Goal: Transaction & Acquisition: Purchase product/service

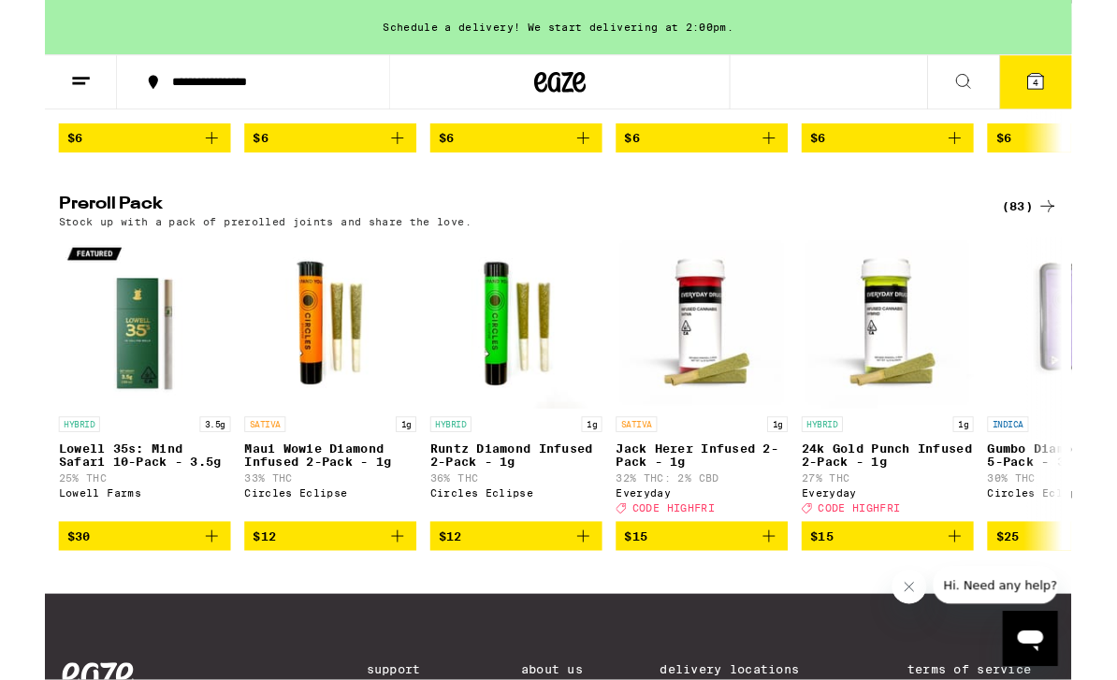
scroll to position [1362, 0]
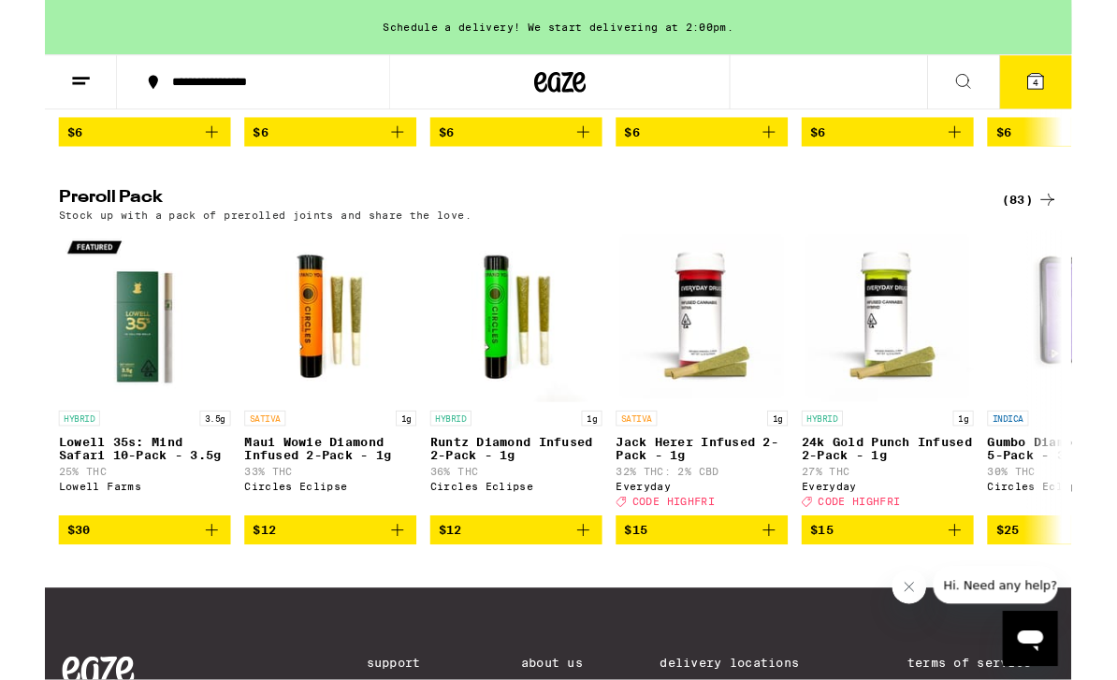
click at [1067, 229] on div "(83)" at bounding box center [1071, 218] width 61 height 22
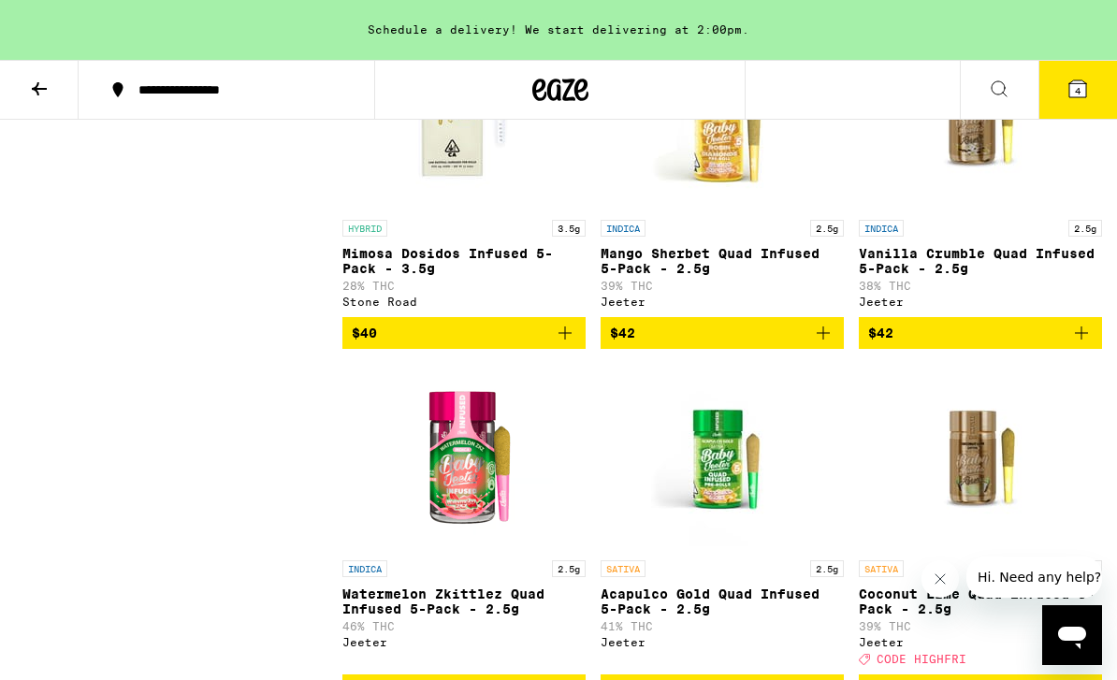
scroll to position [6768, 0]
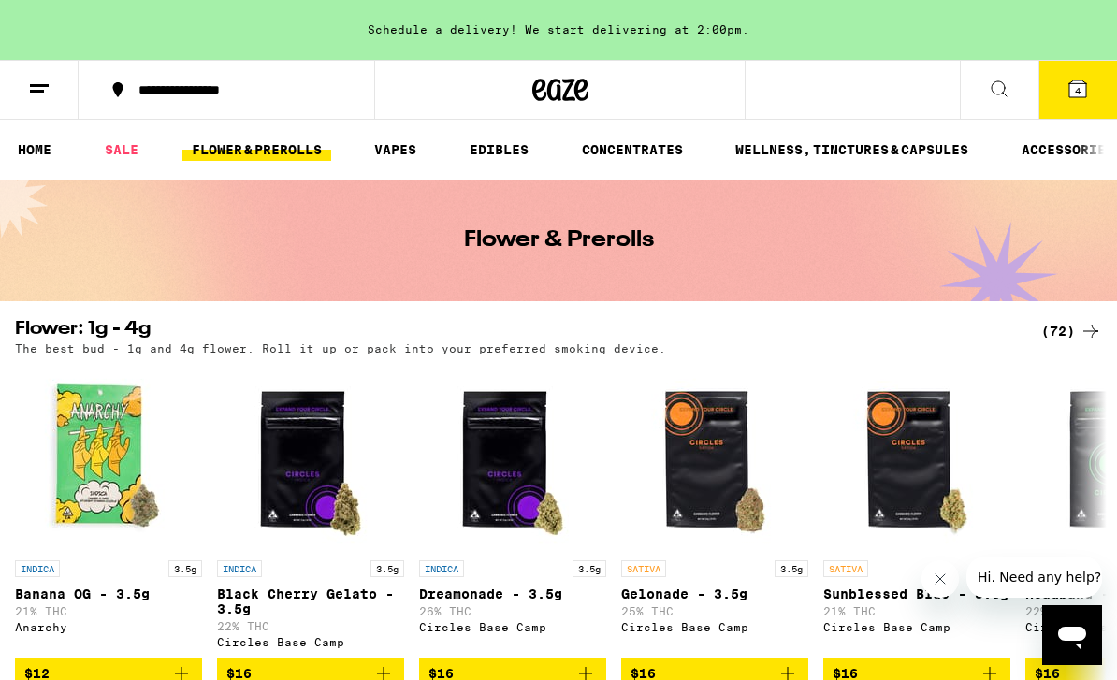
click at [1069, 79] on icon at bounding box center [1078, 89] width 22 height 22
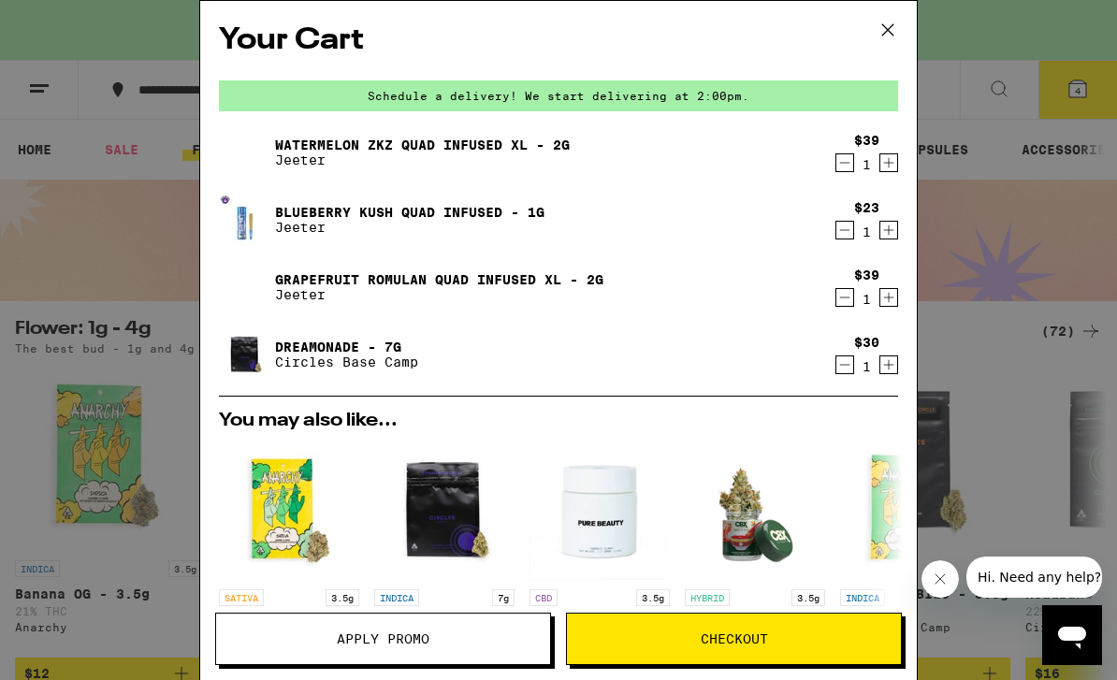
click at [848, 225] on icon "Decrement" at bounding box center [844, 230] width 17 height 22
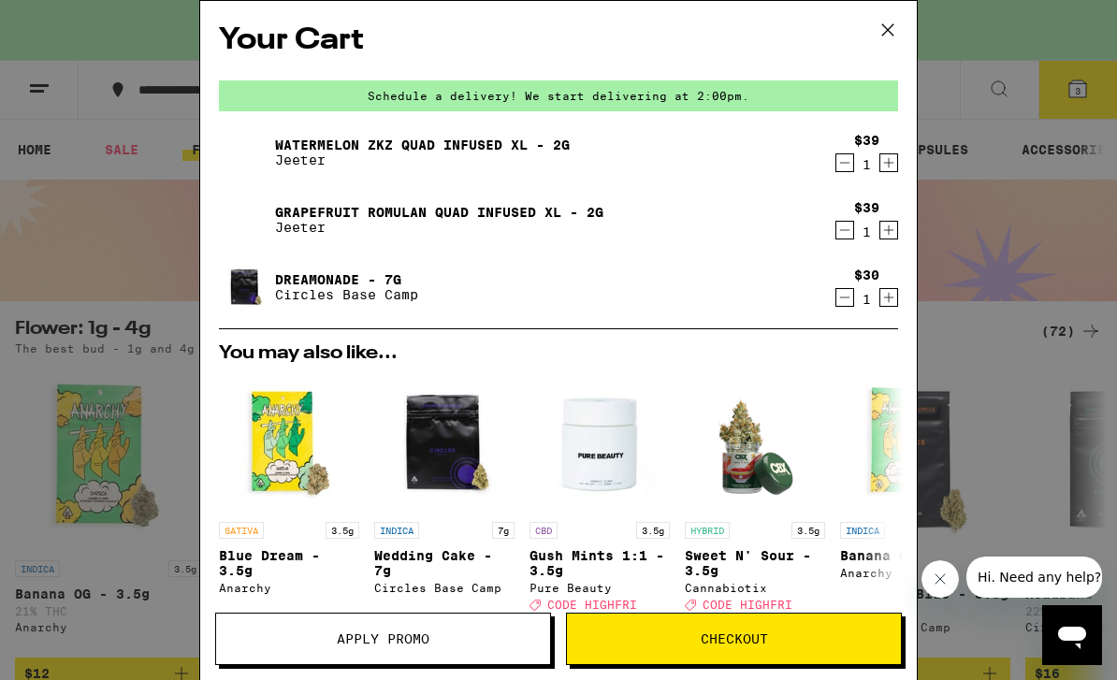
click at [799, 637] on span "Checkout" at bounding box center [734, 638] width 334 height 13
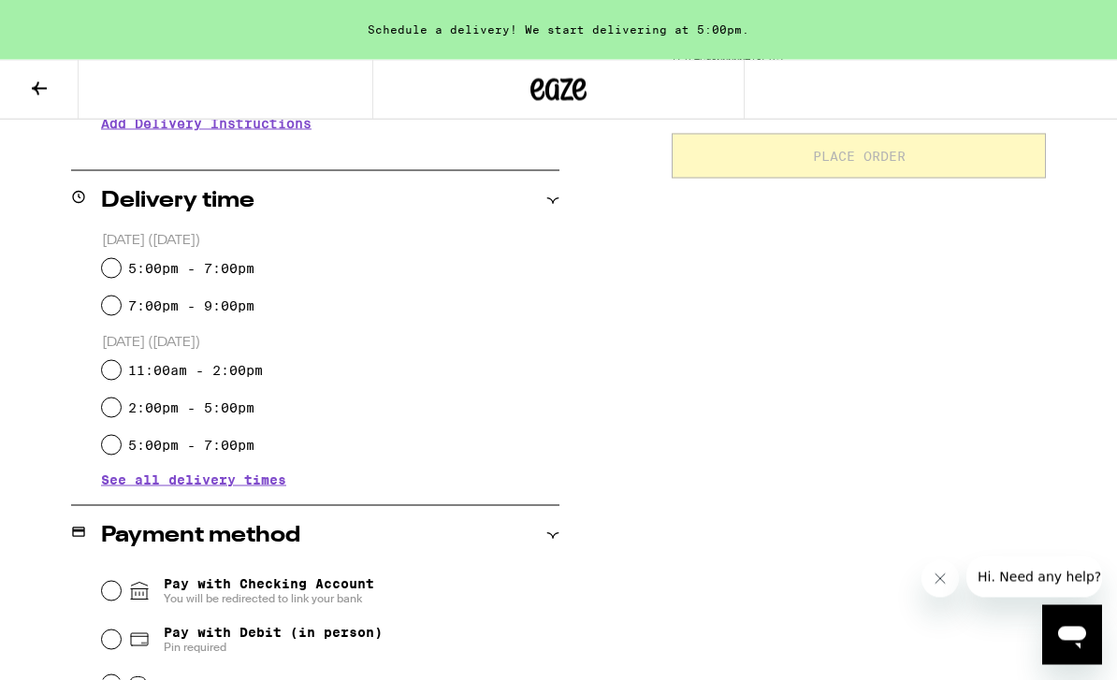
scroll to position [356, 0]
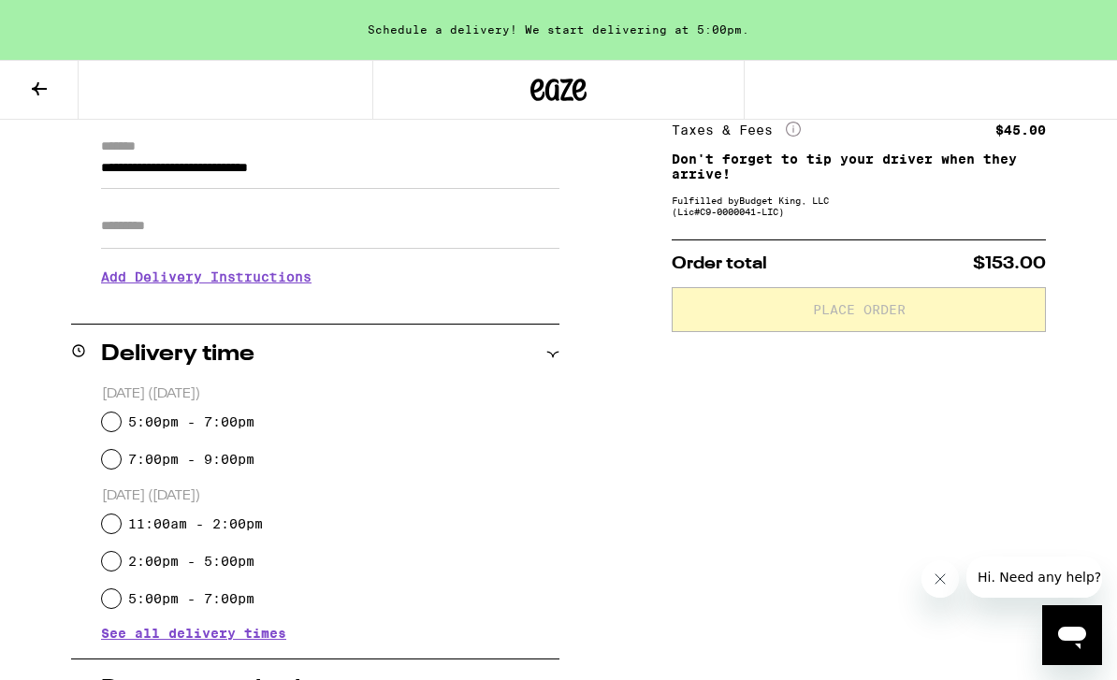
scroll to position [257, 0]
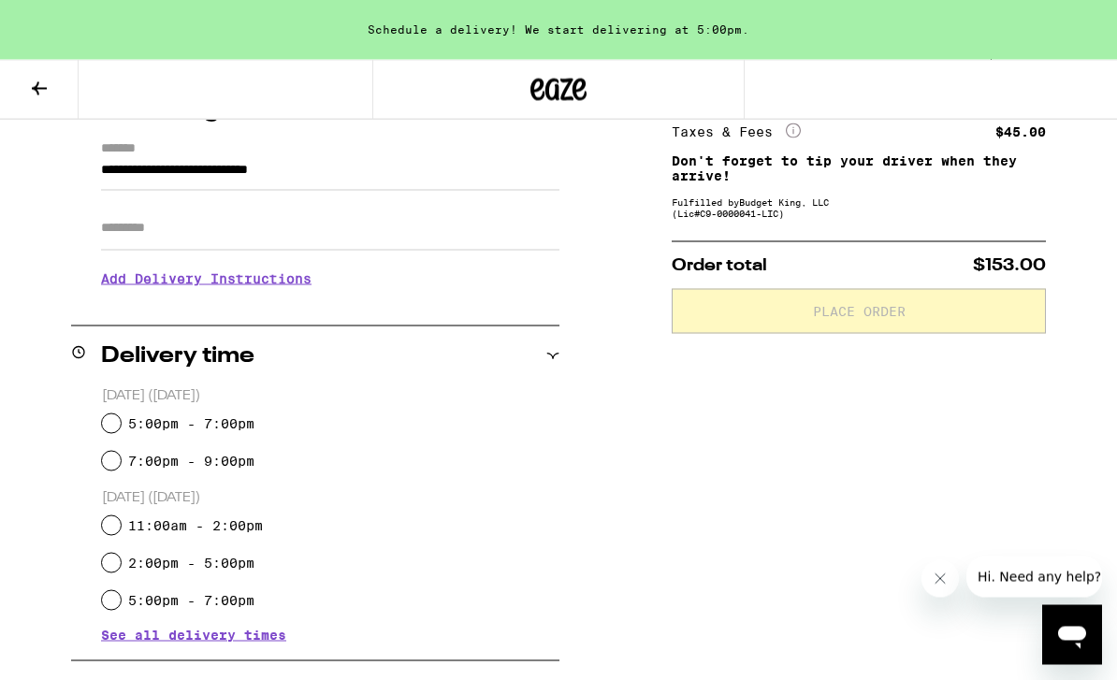
click at [554, 94] on icon at bounding box center [558, 90] width 56 height 34
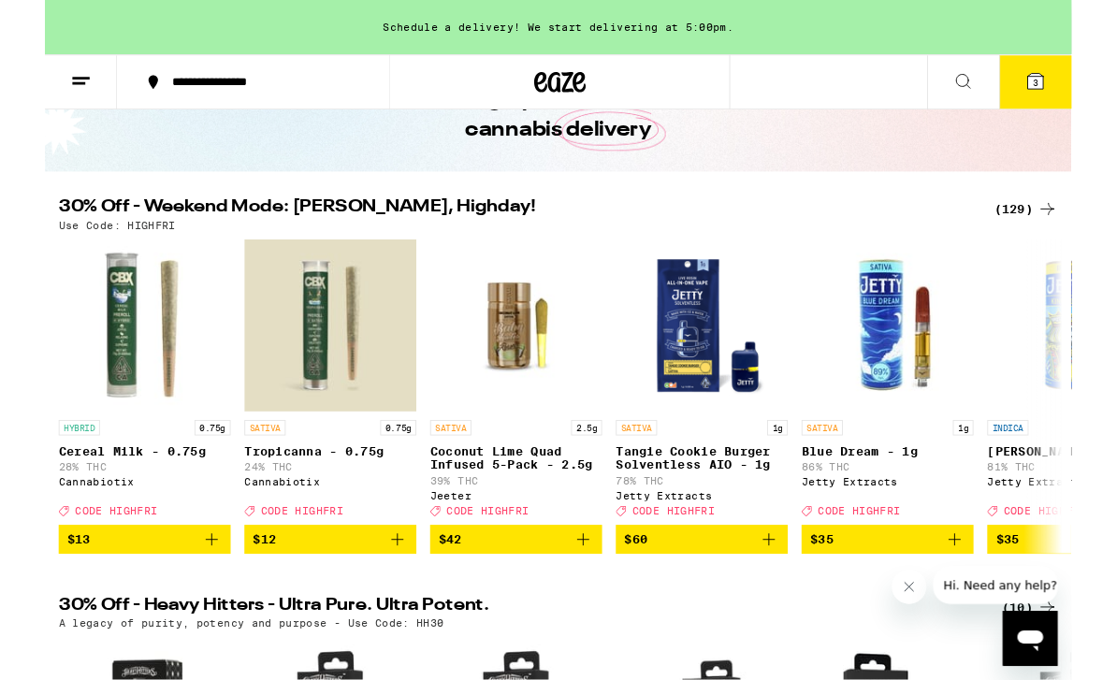
scroll to position [115, 0]
click at [1047, 230] on div "(129)" at bounding box center [1067, 227] width 69 height 22
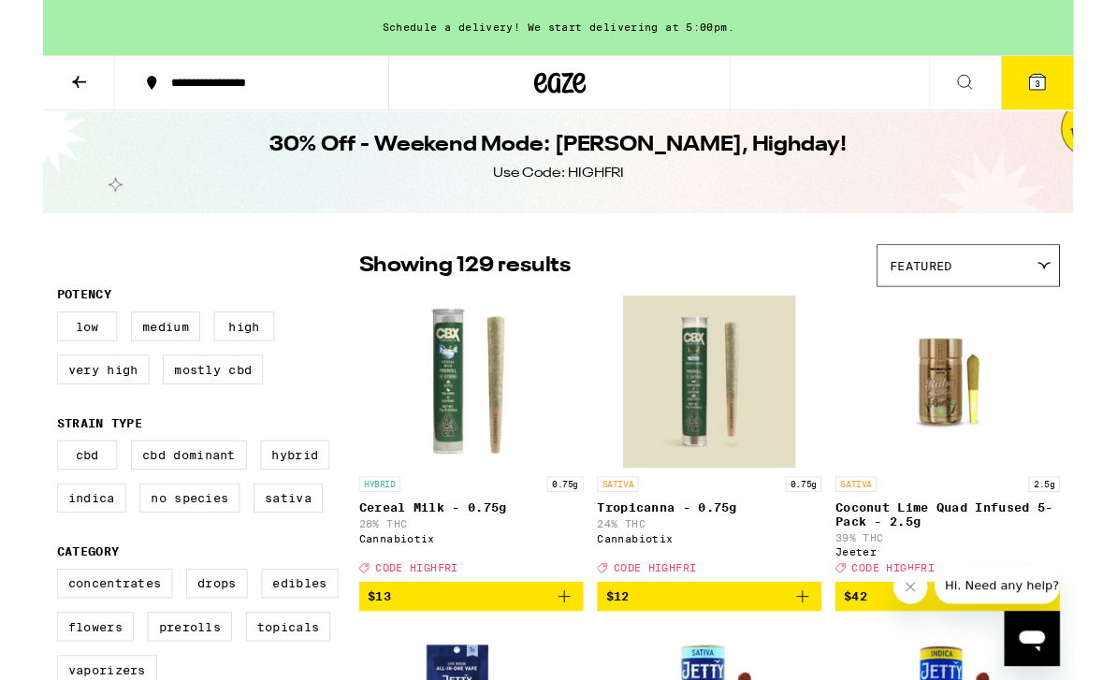
scroll to position [7, 0]
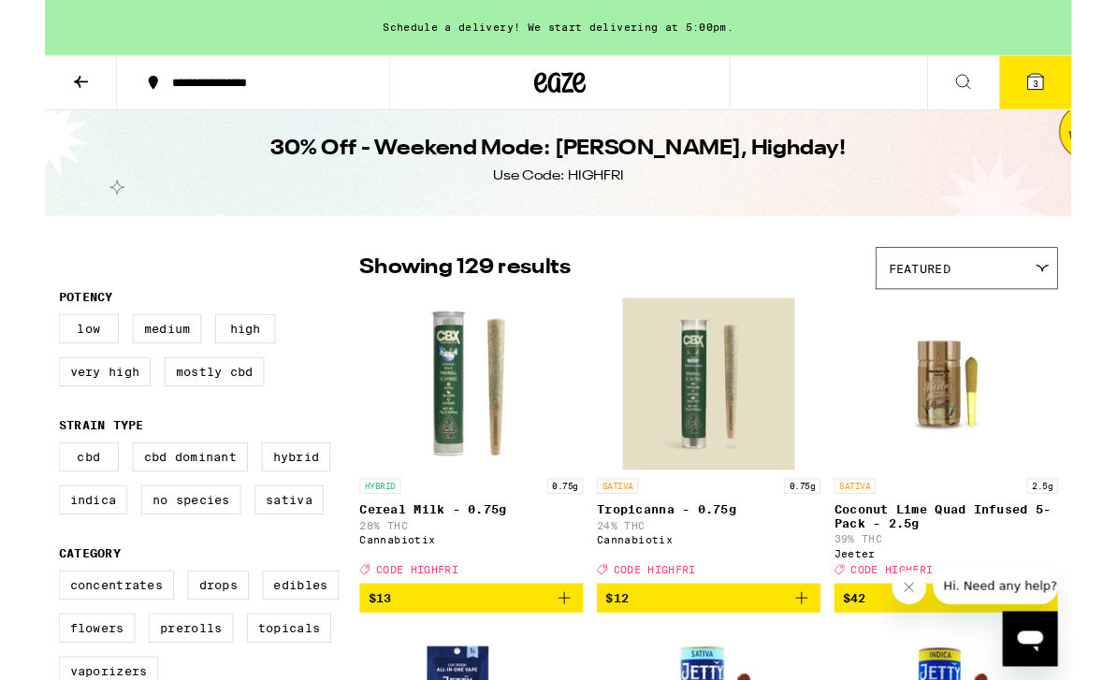
click at [51, 559] on label "Indica" at bounding box center [52, 544] width 75 height 32
click at [20, 485] on input "Indica" at bounding box center [19, 484] width 1 height 1
checkbox input "true"
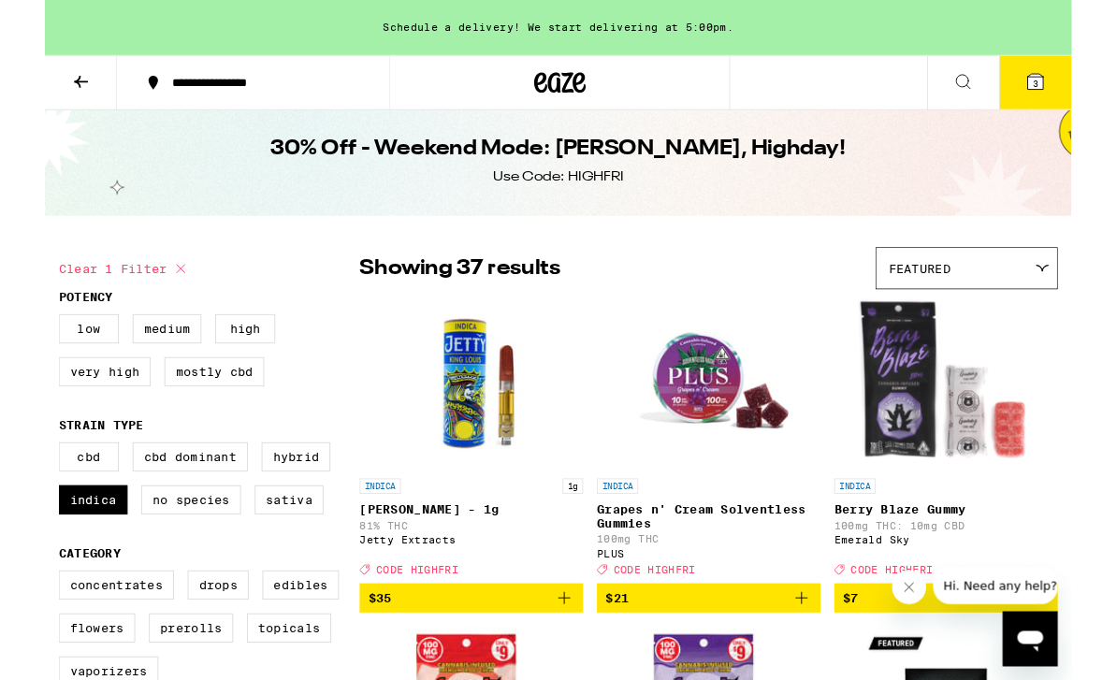
click at [294, 502] on label "Hybrid" at bounding box center [273, 497] width 75 height 32
click at [20, 485] on input "Hybrid" at bounding box center [19, 484] width 1 height 1
checkbox input "true"
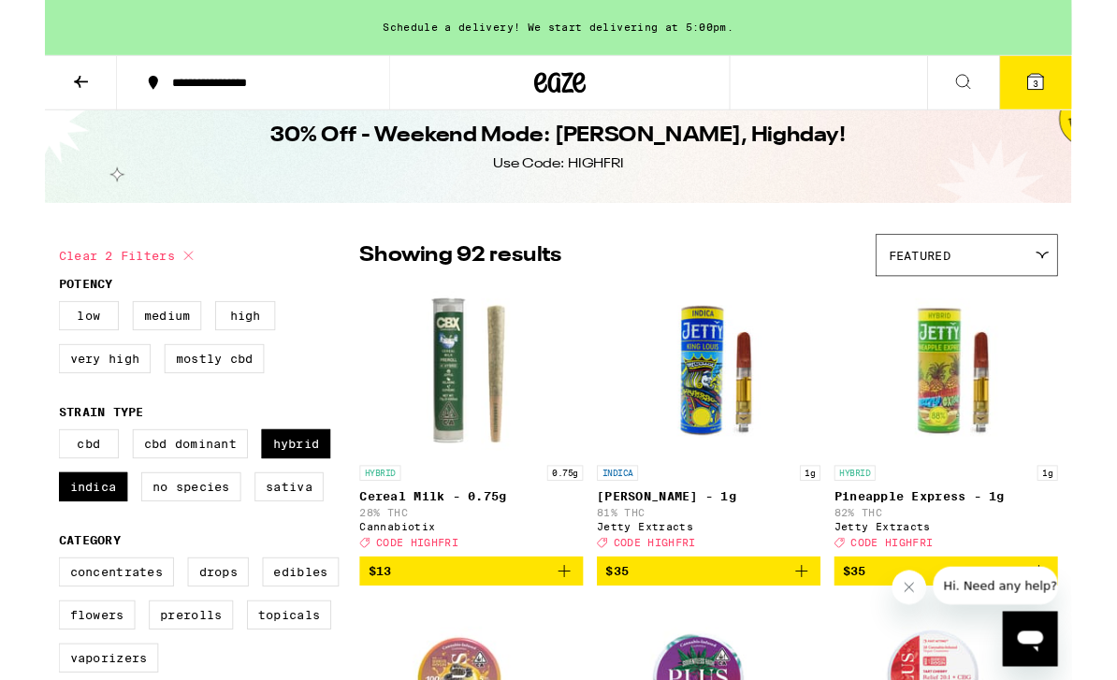
scroll to position [20, 0]
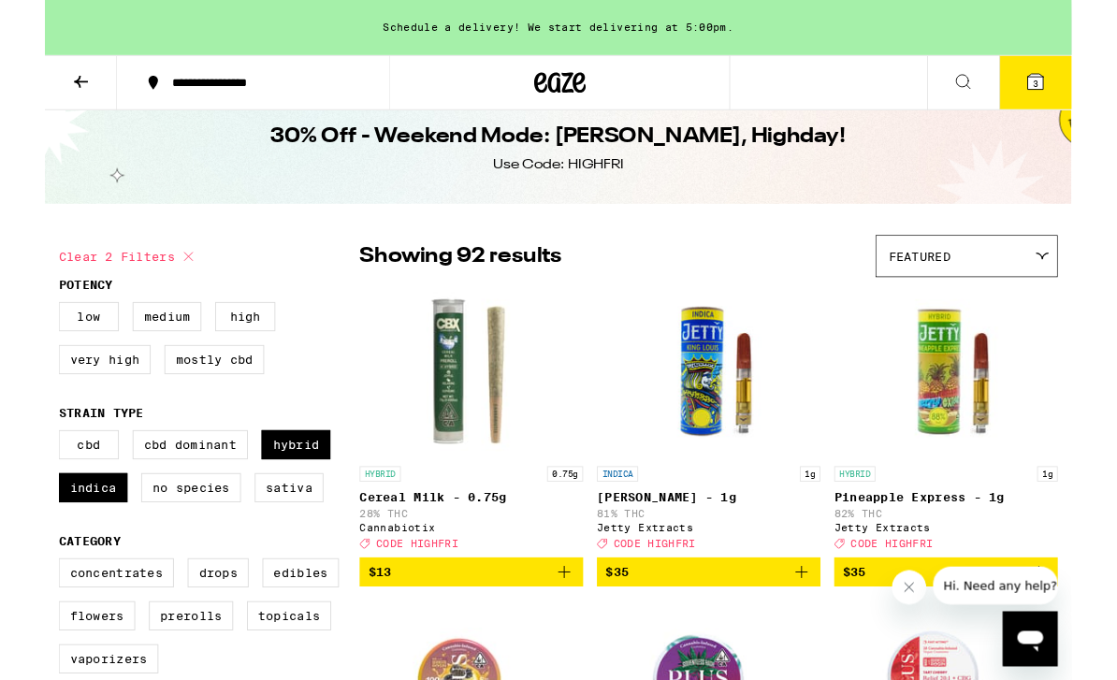
click at [94, 399] on label "Very High" at bounding box center [65, 391] width 100 height 32
click at [20, 332] on input "Very High" at bounding box center [19, 331] width 1 height 1
checkbox input "true"
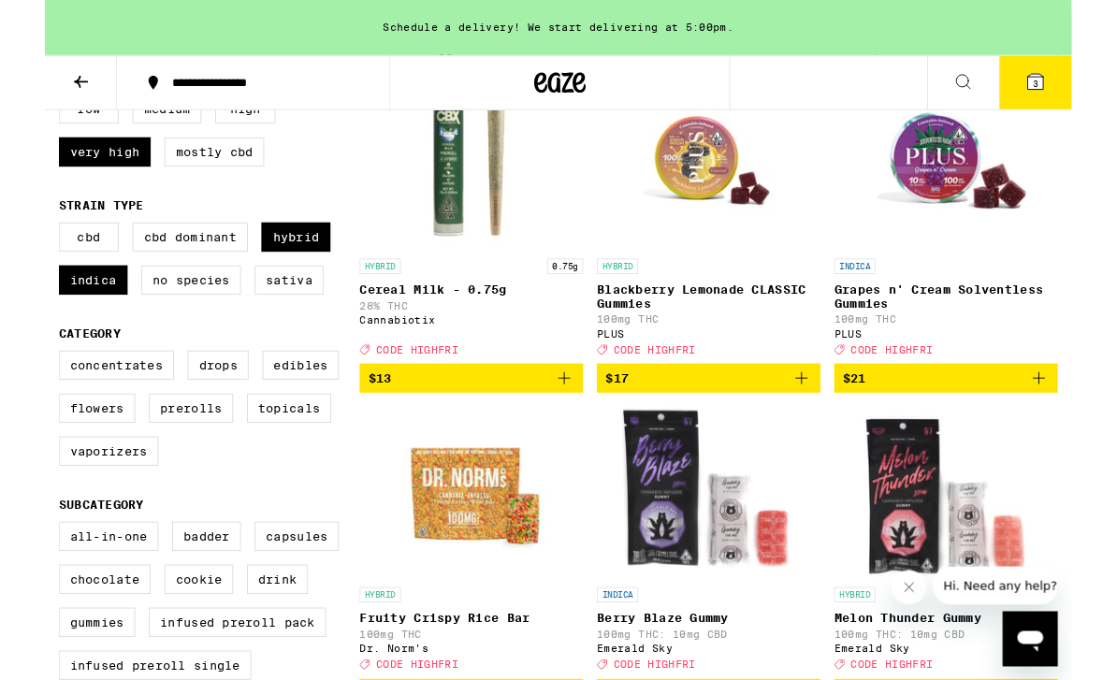
scroll to position [265, 0]
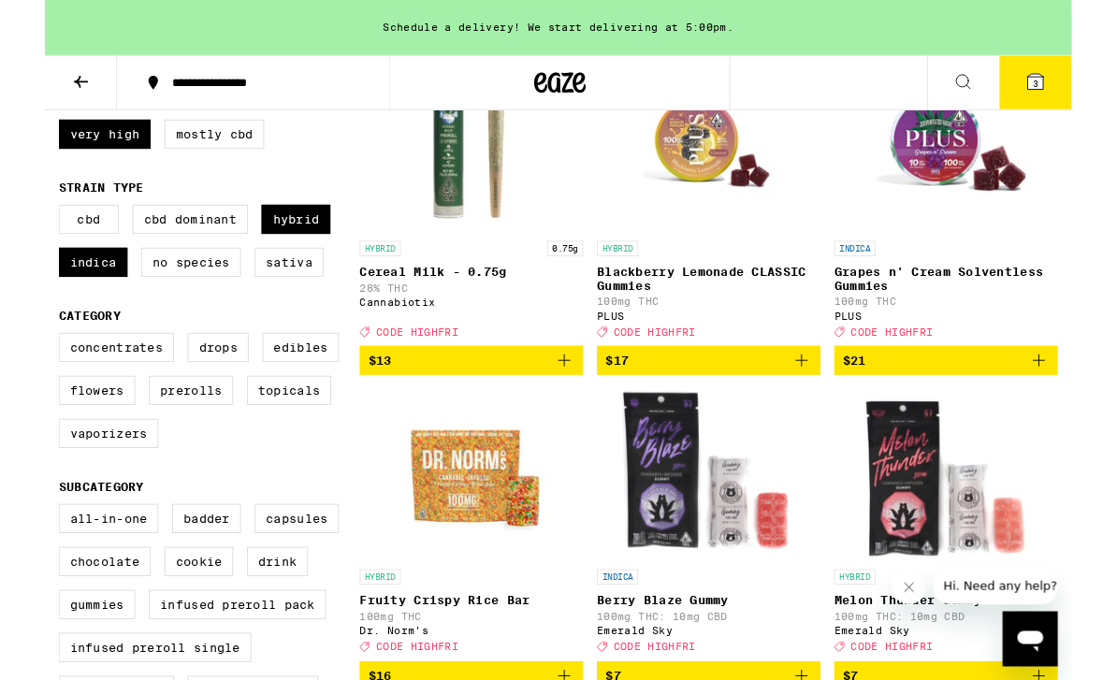
click at [153, 441] on label "Prerolls" at bounding box center [159, 425] width 92 height 32
click at [20, 366] on input "Prerolls" at bounding box center [19, 365] width 1 height 1
checkbox input "true"
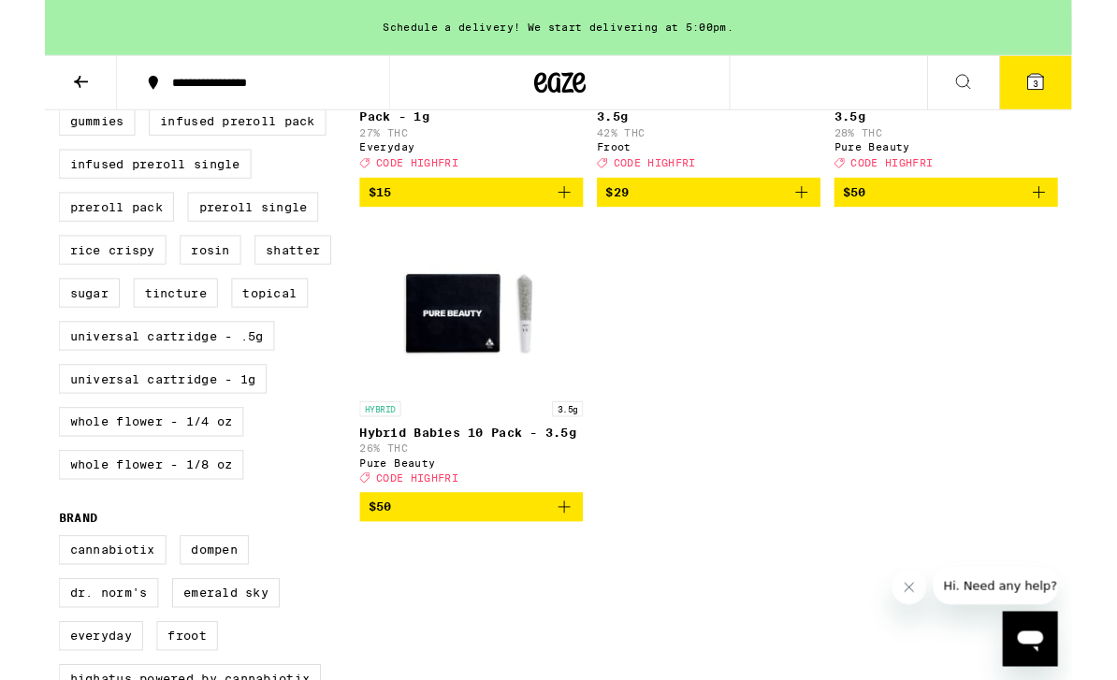
scroll to position [815, 0]
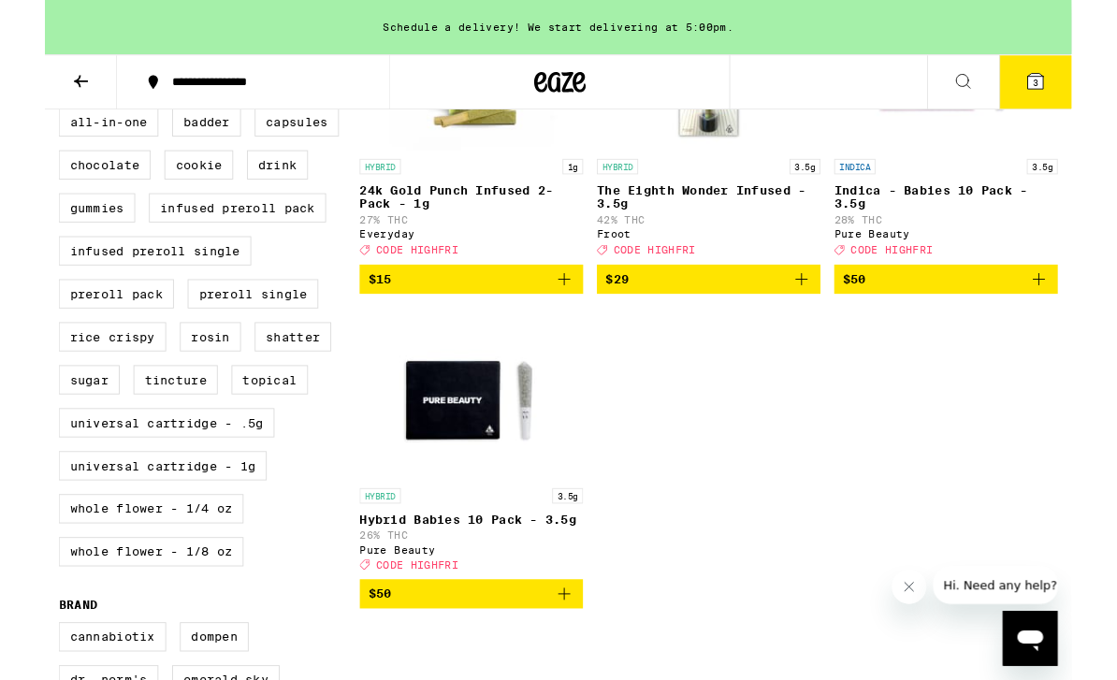
click at [885, 617] on div "HYBRID 0.75g Cereal Milk - 0.75g 28% THC Cannabiotix Deal Created with Sketch. …" at bounding box center [722, 148] width 760 height 1028
click at [460, 658] on span "$50" at bounding box center [464, 646] width 225 height 22
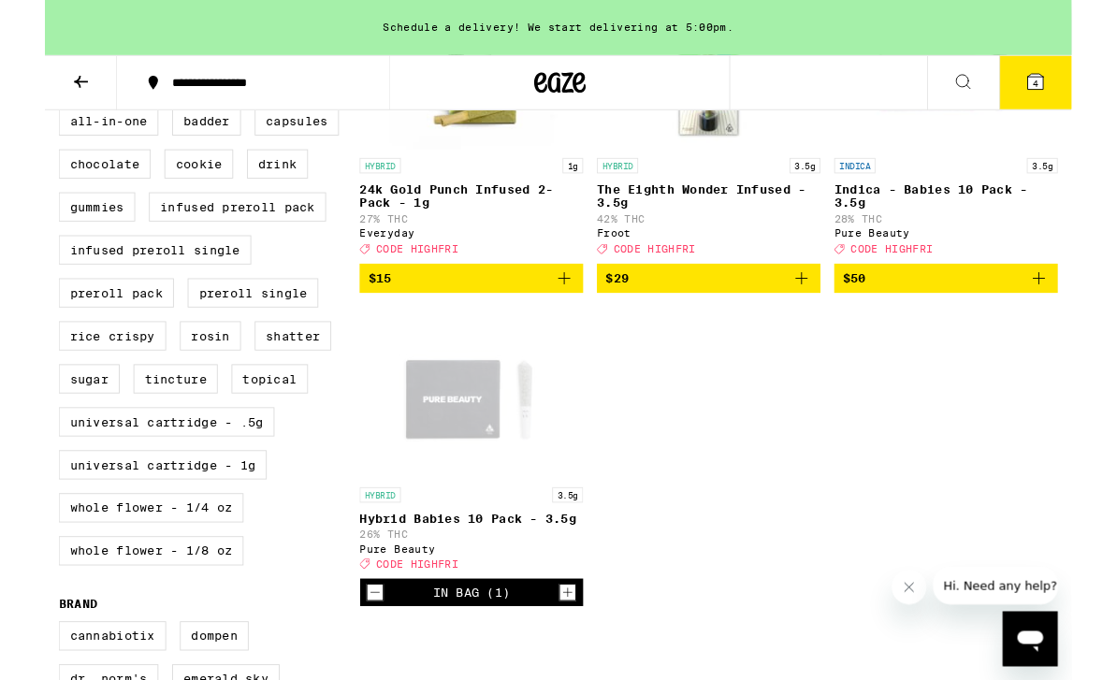
click at [1061, 98] on button "4" at bounding box center [1077, 90] width 79 height 58
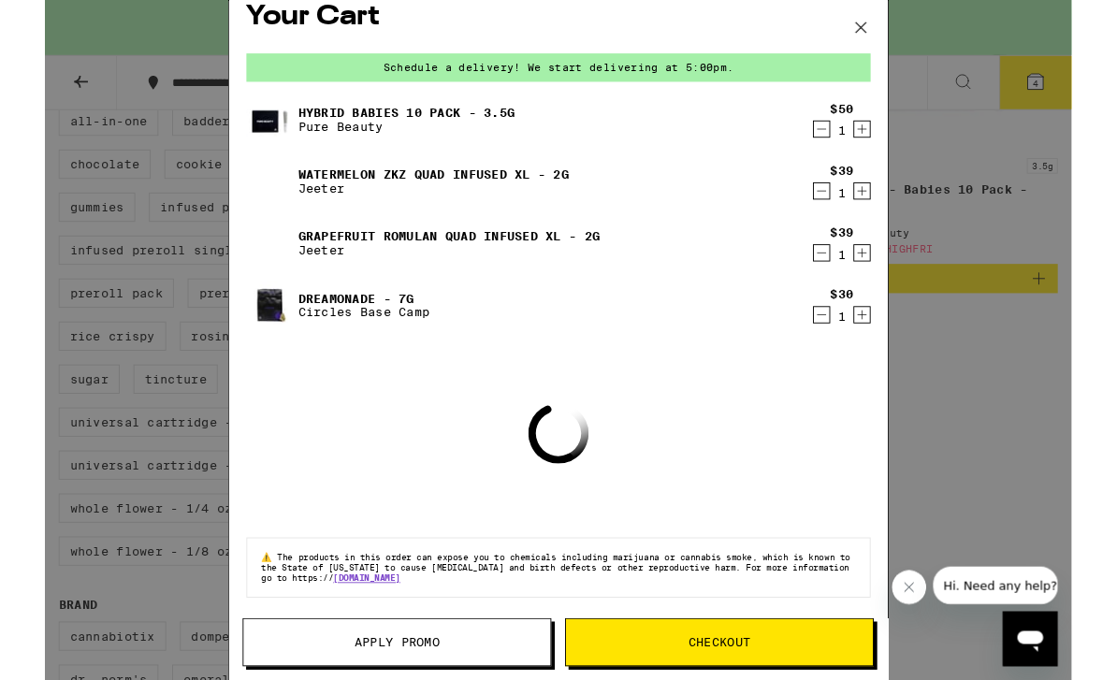
scroll to position [54, 0]
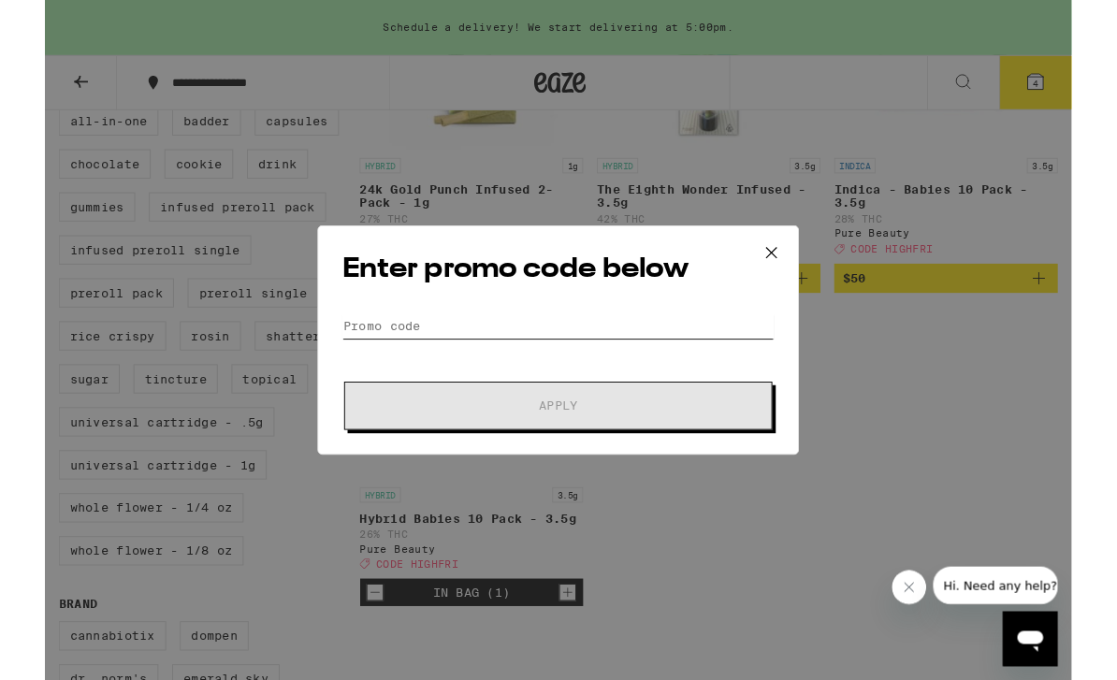
click at [631, 363] on input "Promo Code" at bounding box center [559, 355] width 470 height 28
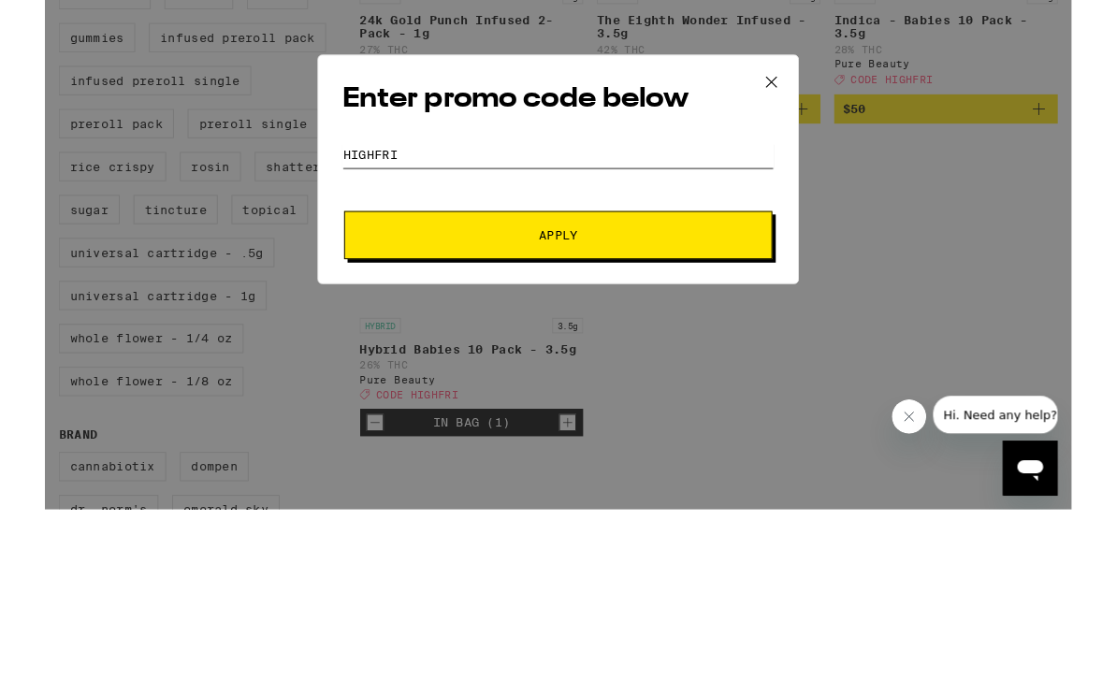
type input "Highfri"
click at [709, 415] on button "Apply" at bounding box center [559, 441] width 466 height 52
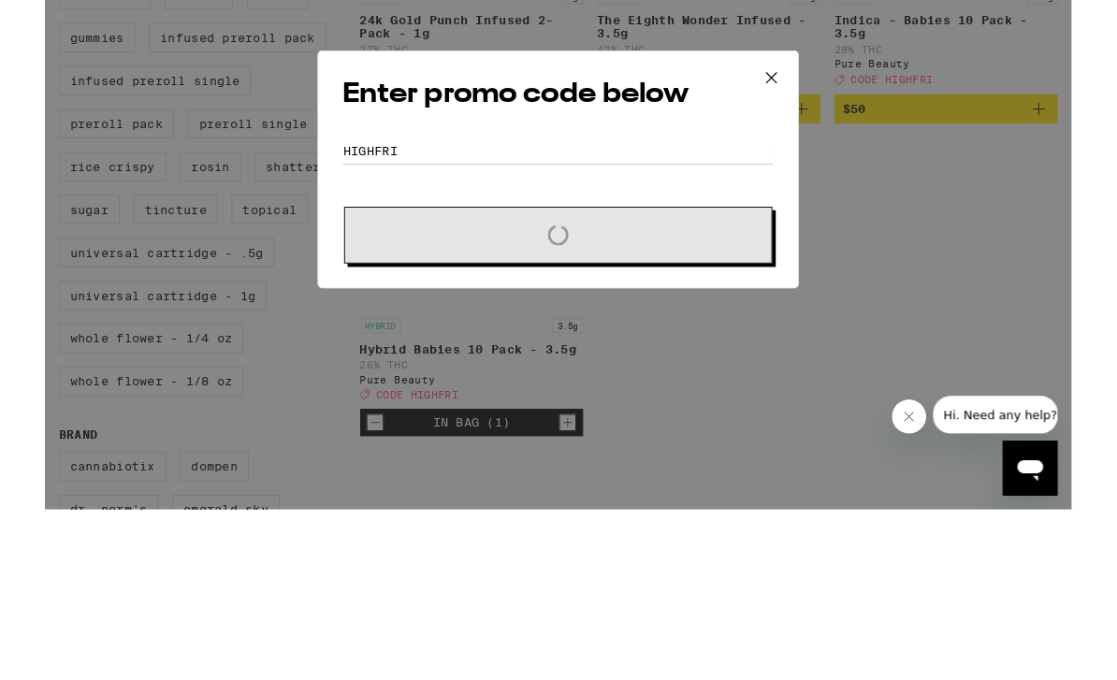
scroll to position [882, 0]
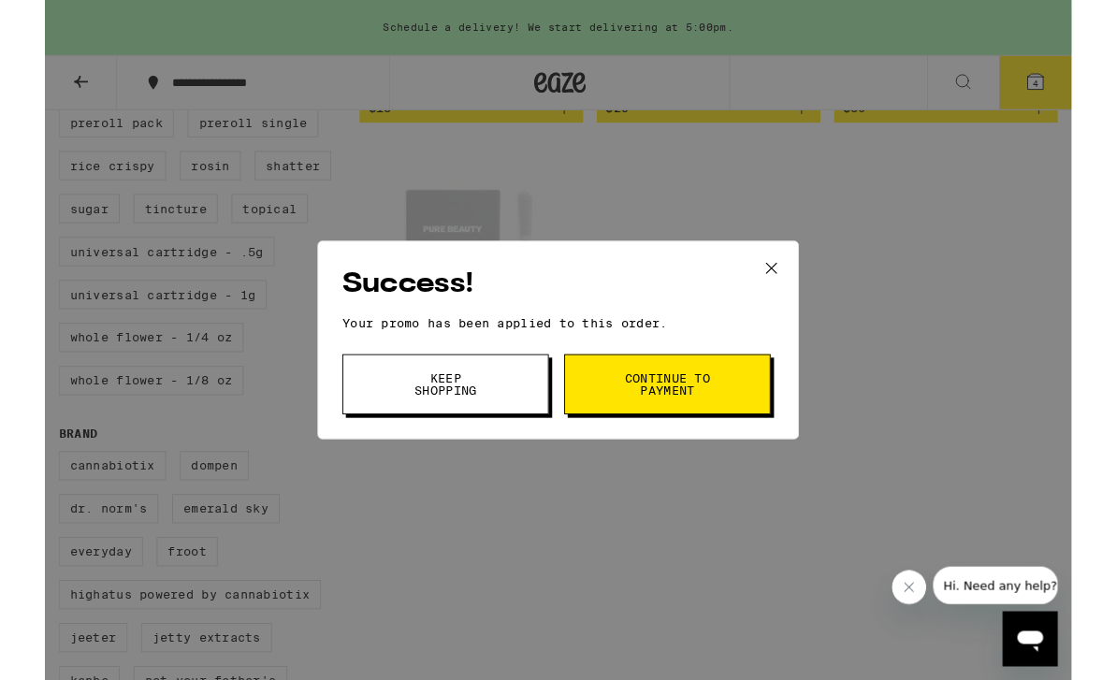
click at [461, 428] on span "Keep Shopping" at bounding box center [435, 418] width 95 height 26
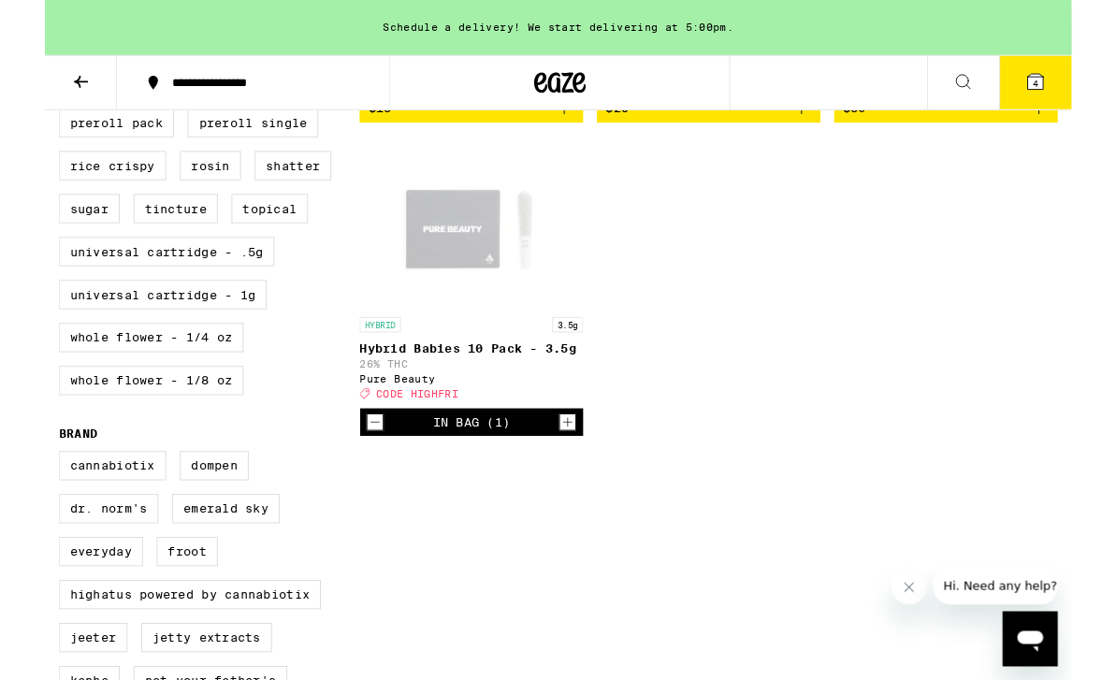
click at [1060, 108] on button "4" at bounding box center [1077, 90] width 79 height 58
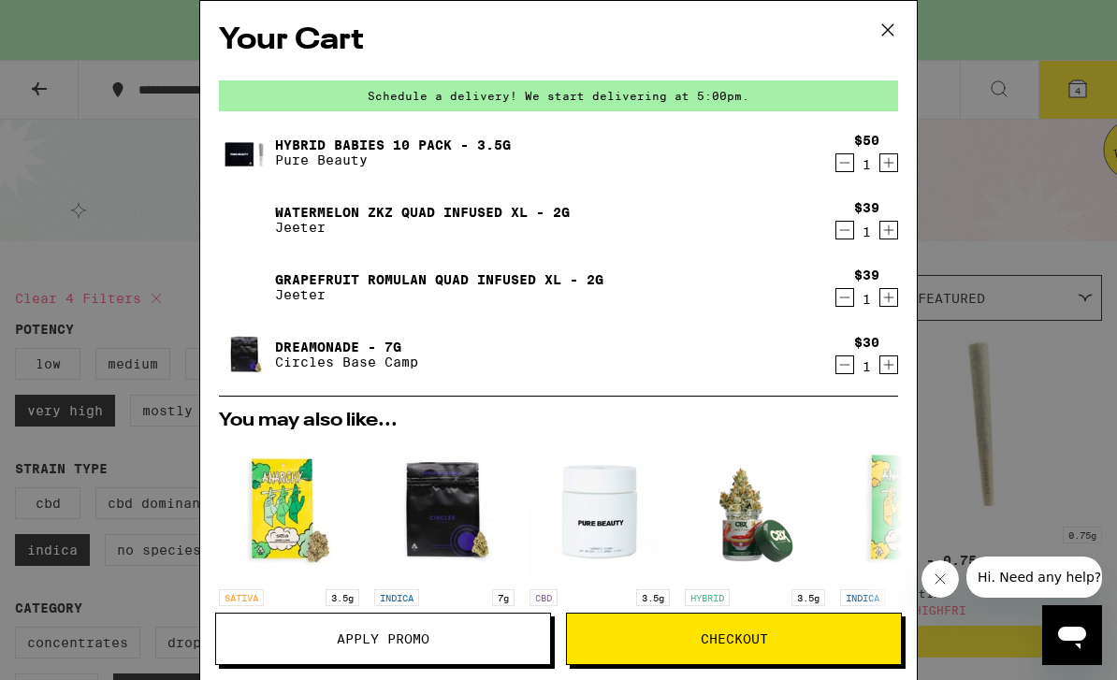
click at [885, 27] on icon at bounding box center [887, 29] width 11 height 11
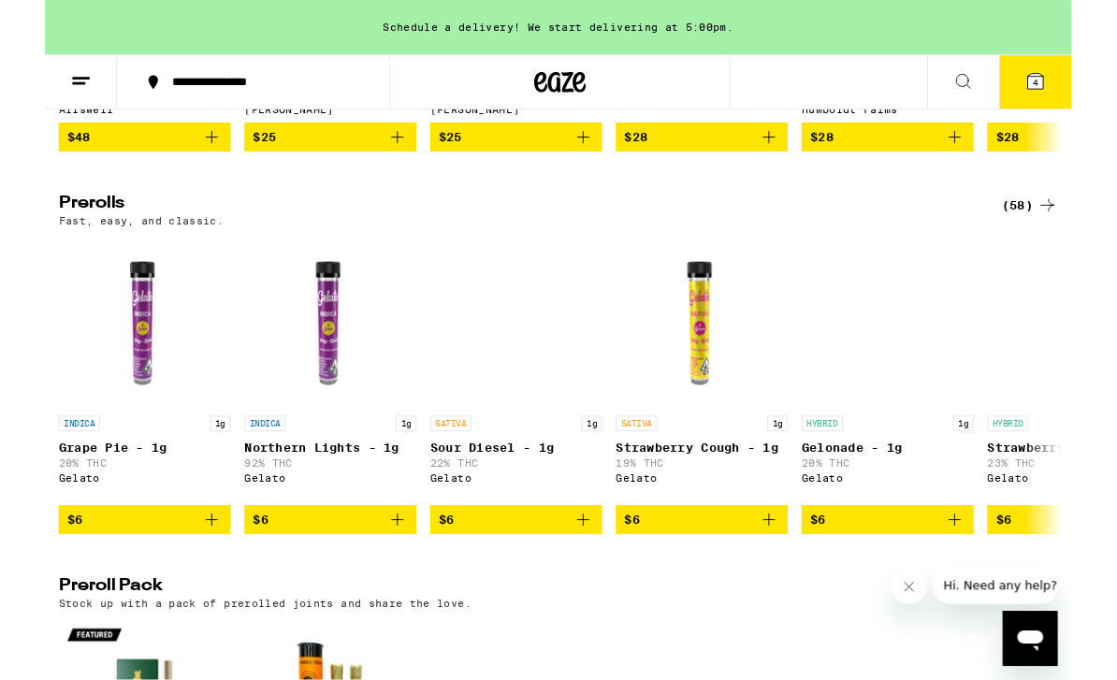
scroll to position [941, 0]
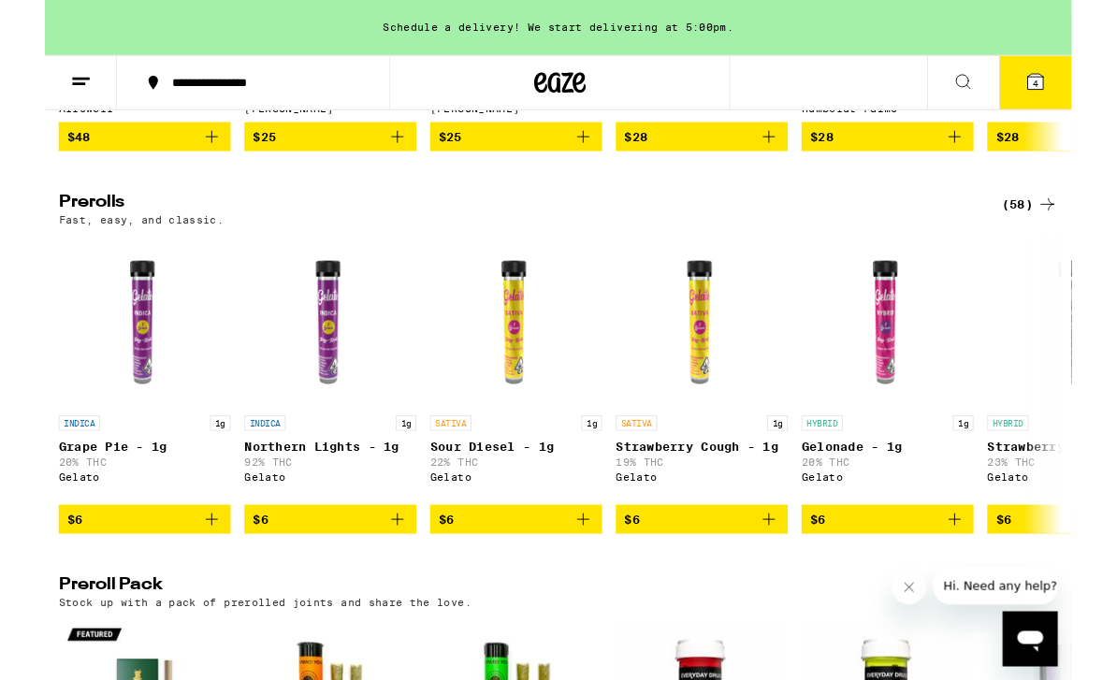
click at [1078, 234] on div "(58)" at bounding box center [1071, 222] width 61 height 22
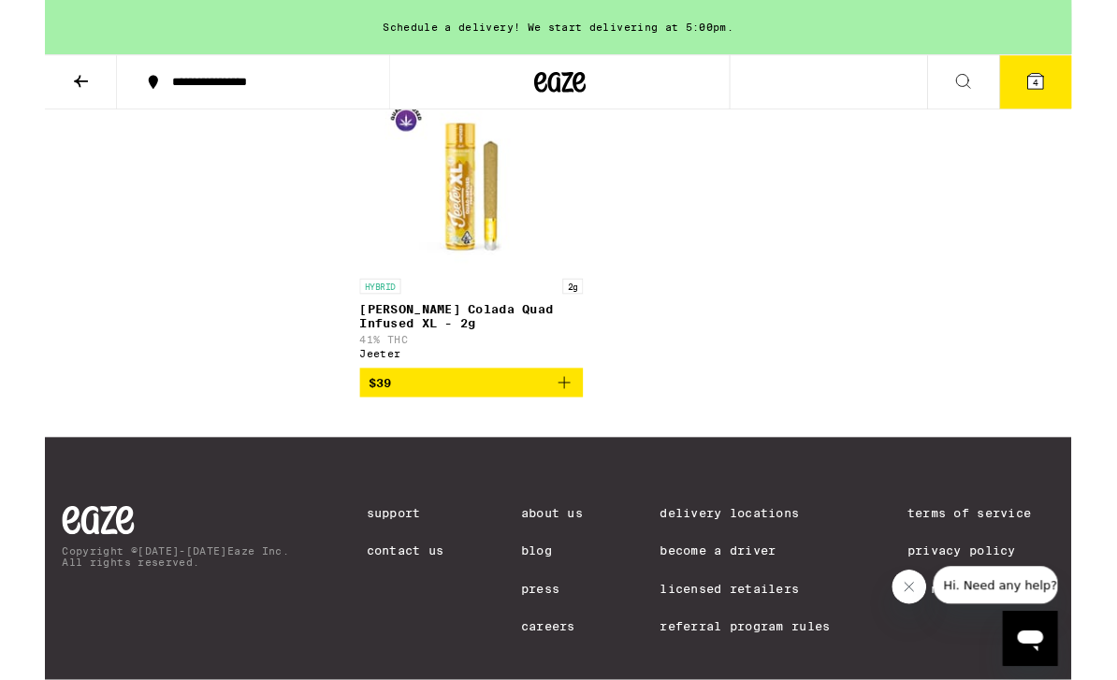
scroll to position [6626, 0]
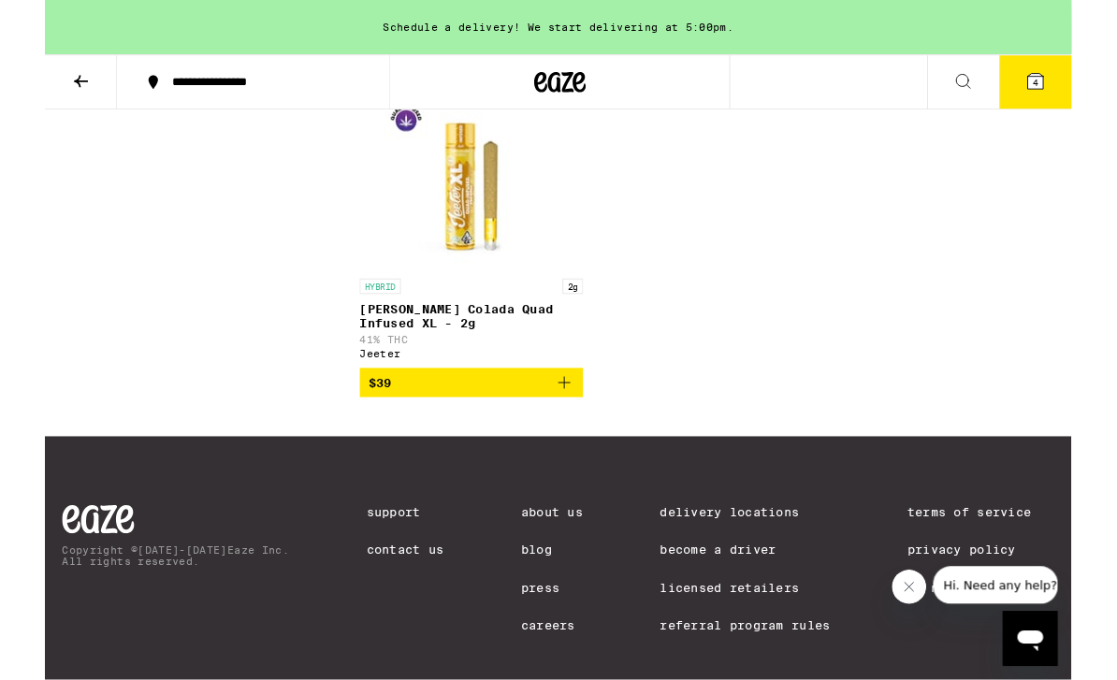
click at [571, 428] on icon "Add to bag" at bounding box center [565, 416] width 22 height 22
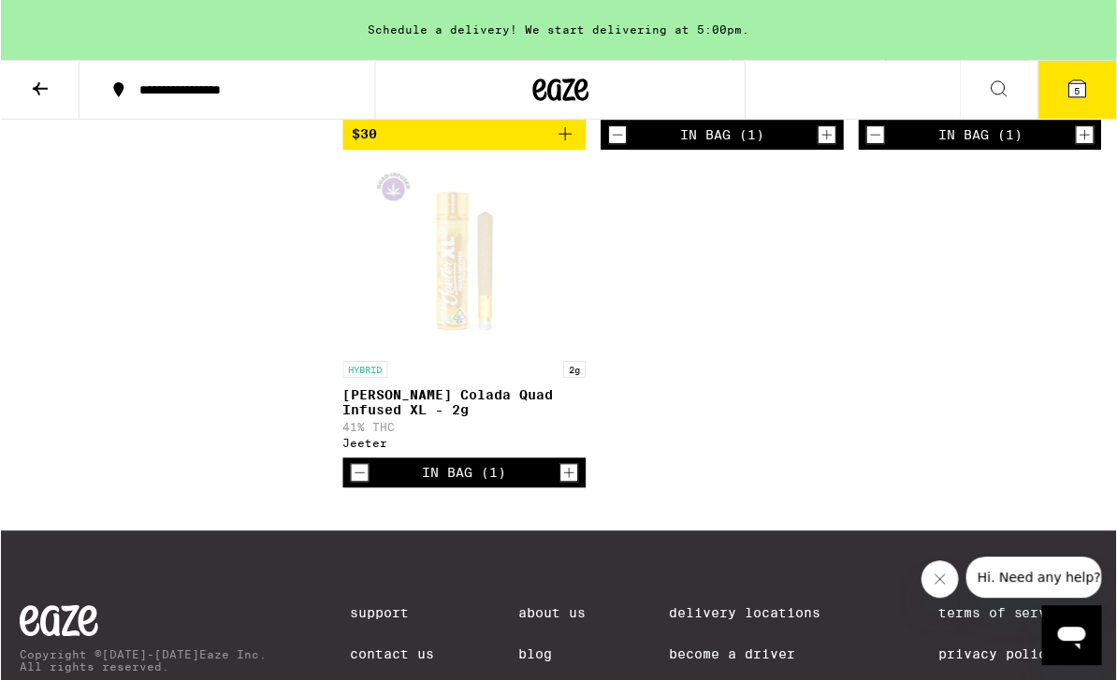
scroll to position [6540, 0]
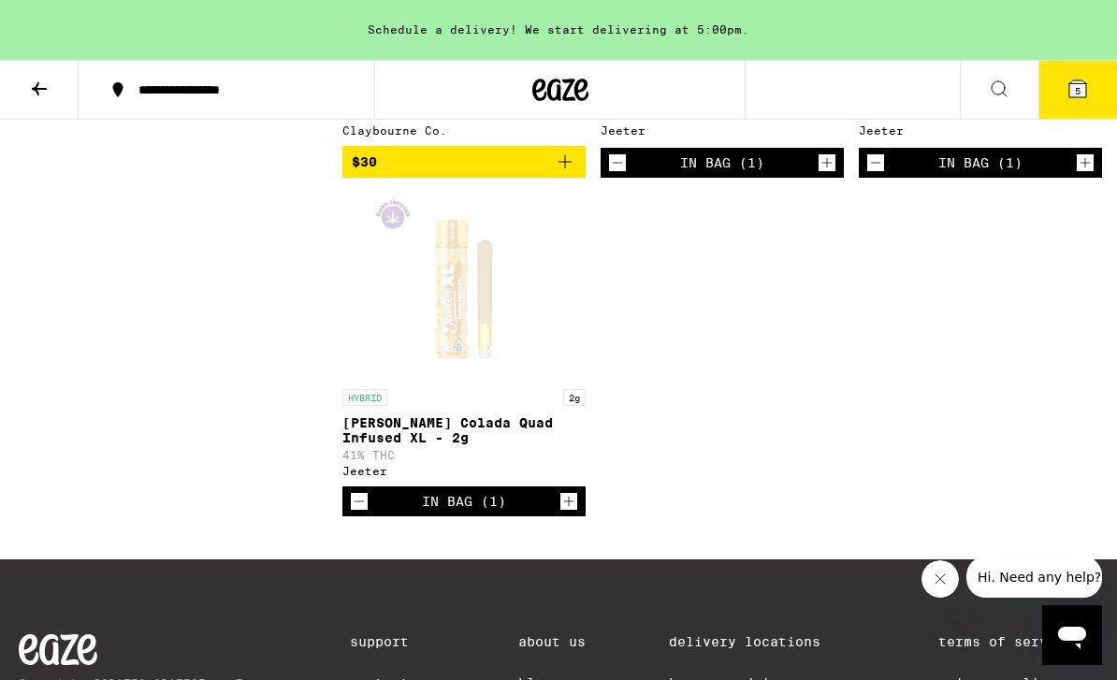
click at [821, 174] on icon "Increment" at bounding box center [827, 163] width 17 height 22
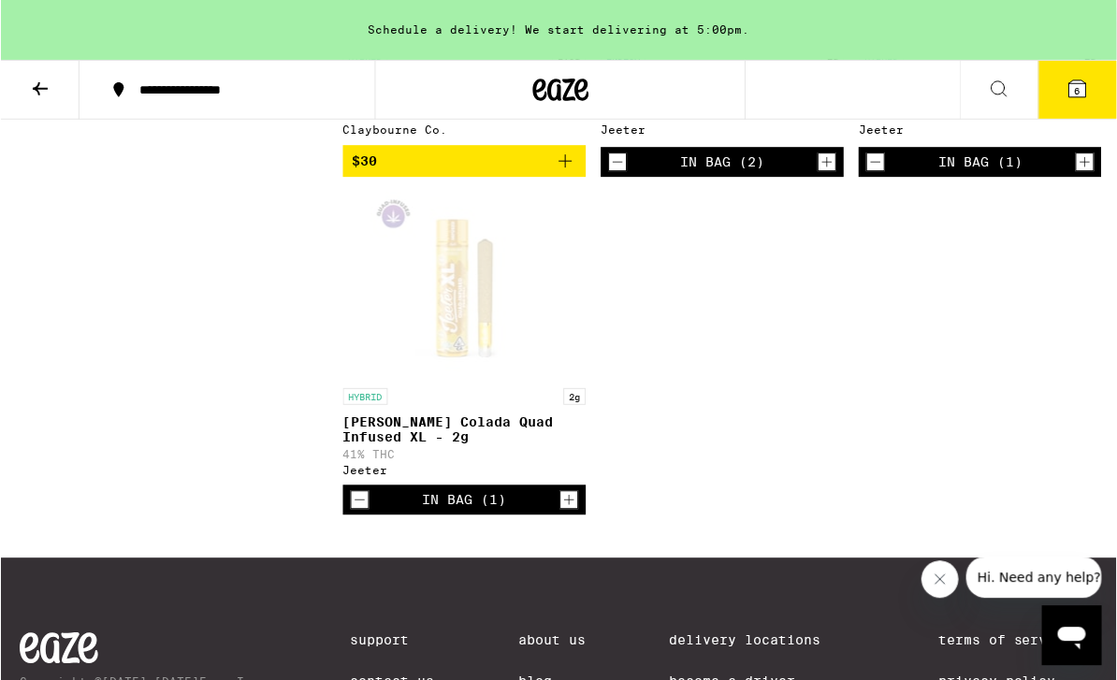
scroll to position [6542, 0]
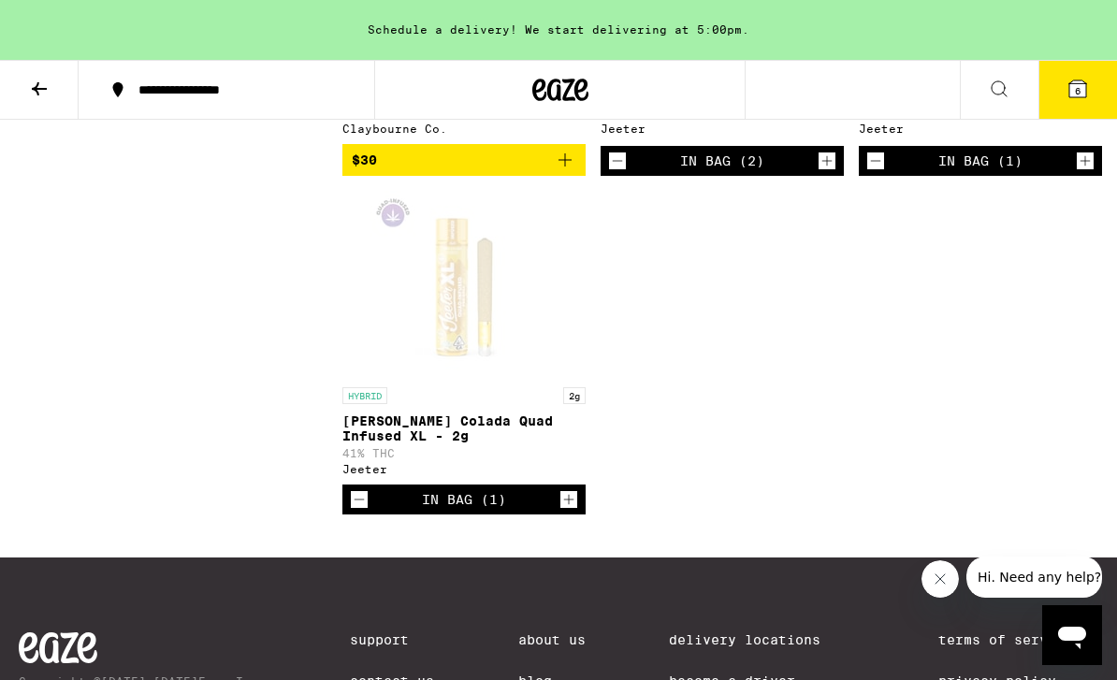
click at [1094, 170] on button "Increment" at bounding box center [1085, 161] width 19 height 19
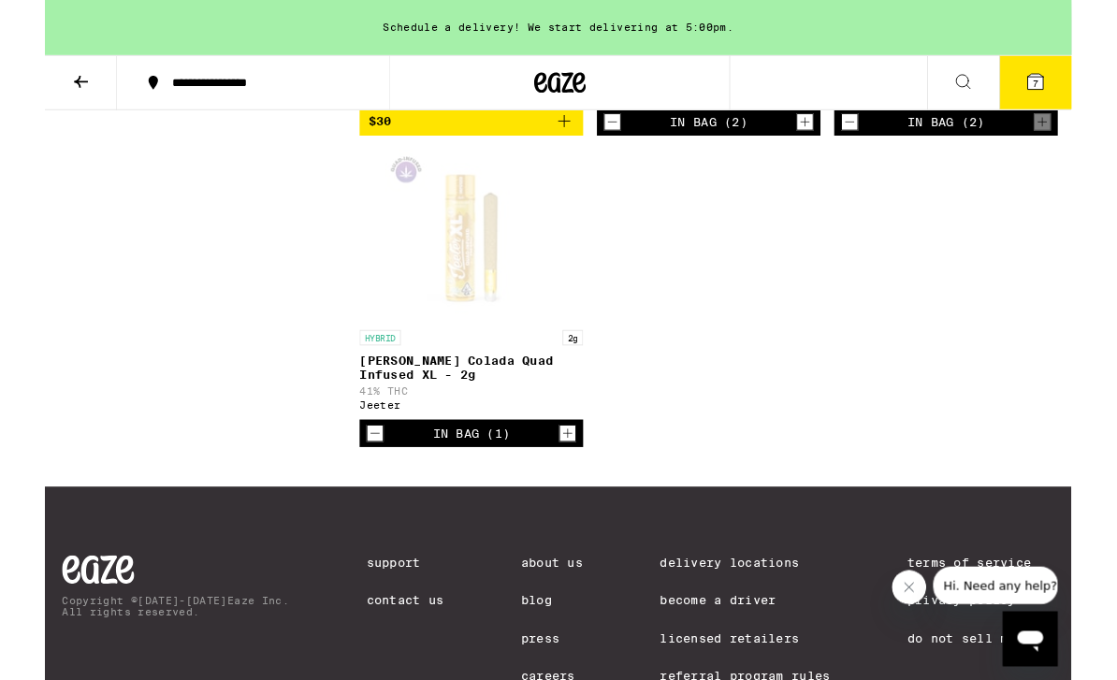
scroll to position [6682, 0]
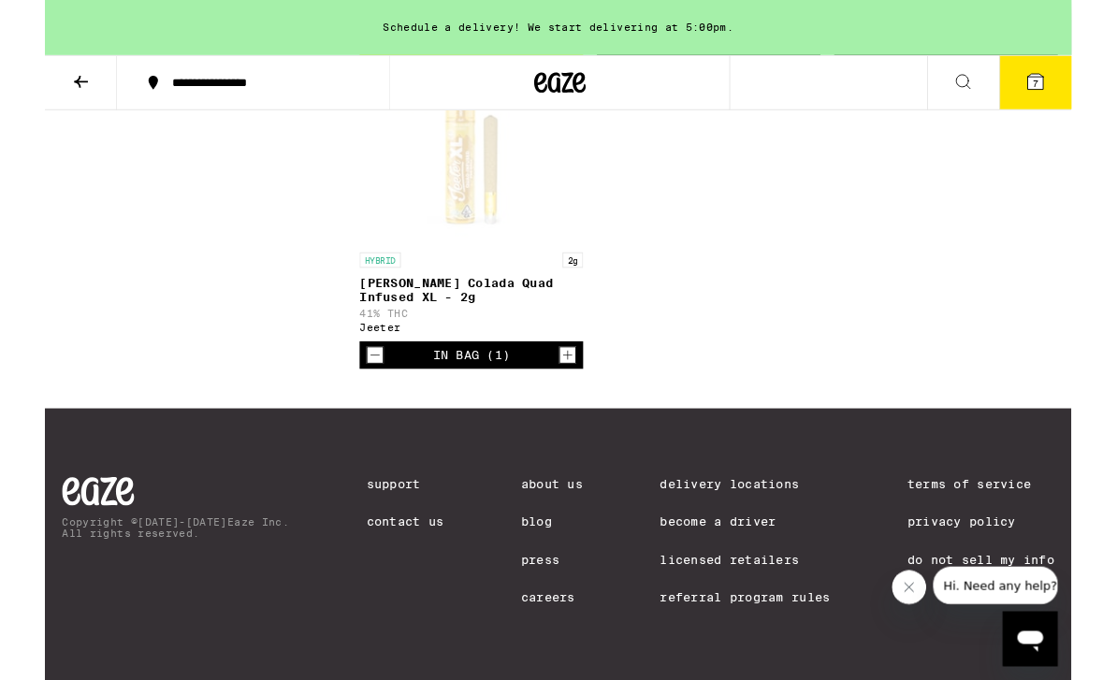
click at [572, 398] on icon "Increment" at bounding box center [568, 386] width 17 height 22
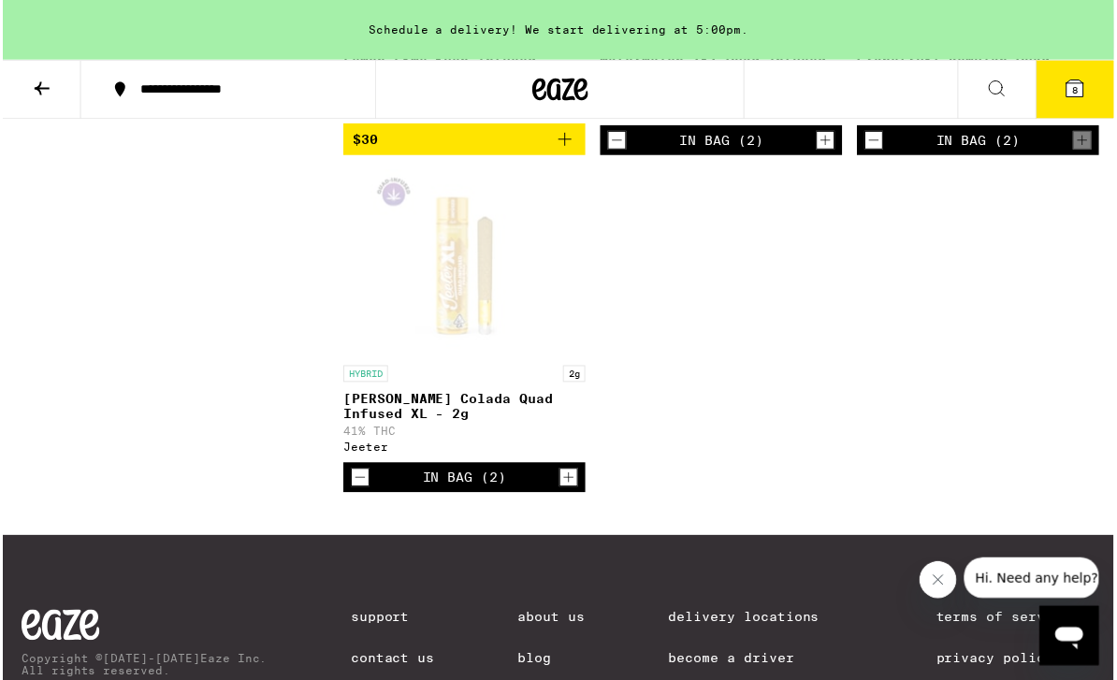
scroll to position [6484, 0]
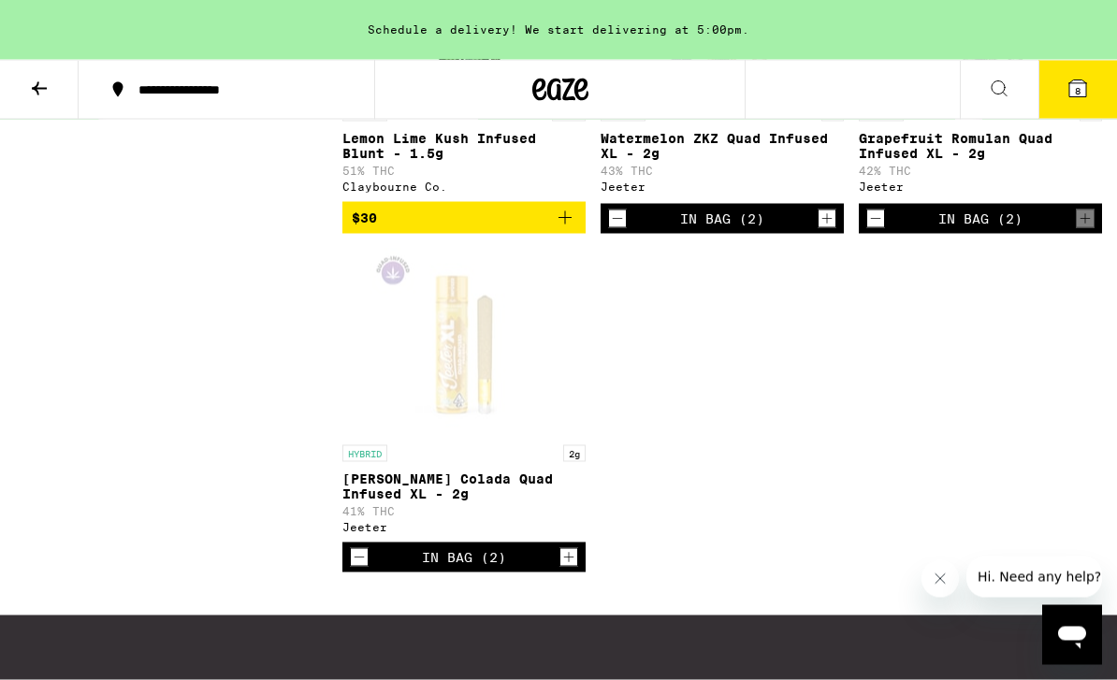
click at [875, 230] on icon "Decrement" at bounding box center [875, 219] width 17 height 22
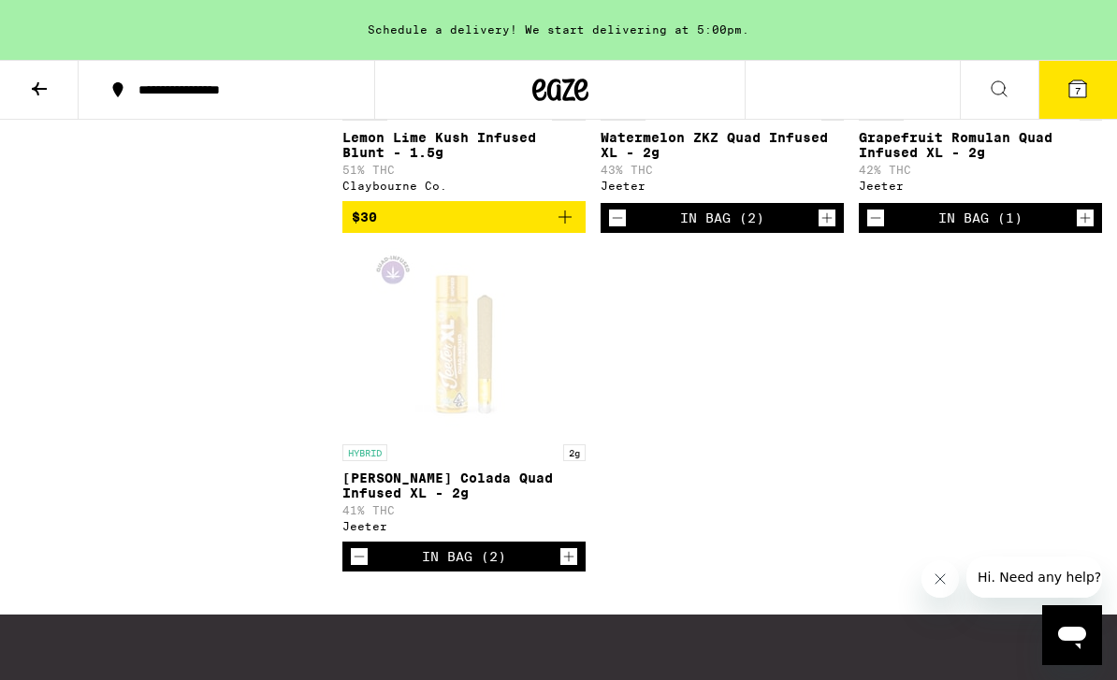
click at [613, 229] on icon "Decrement" at bounding box center [617, 218] width 17 height 22
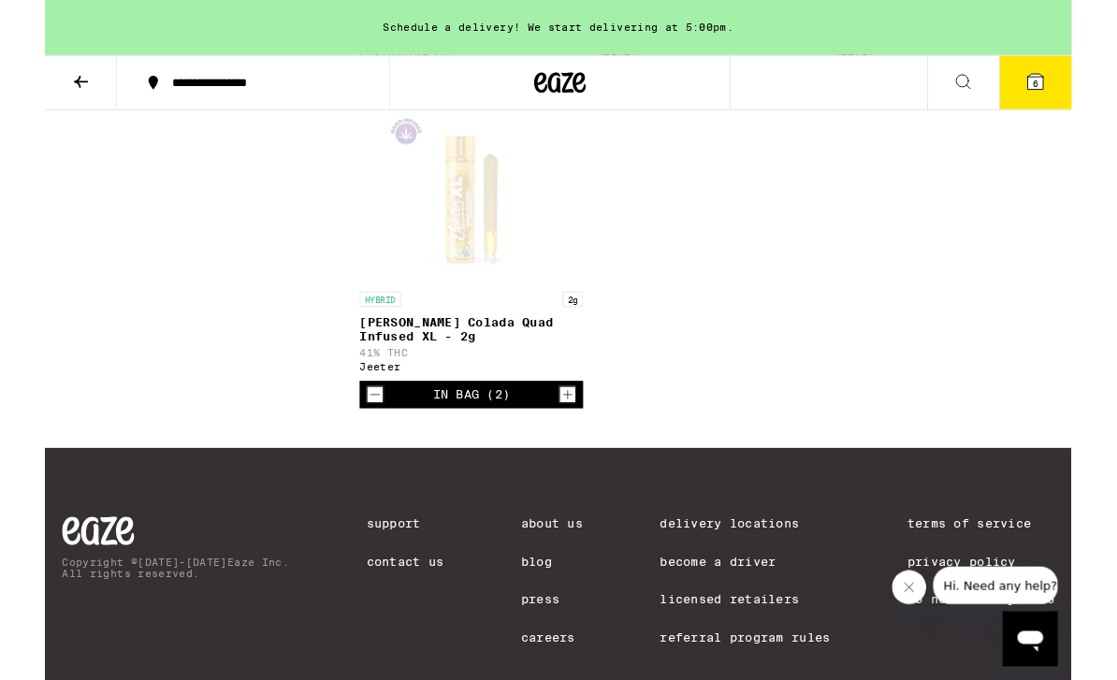
scroll to position [6621, 0]
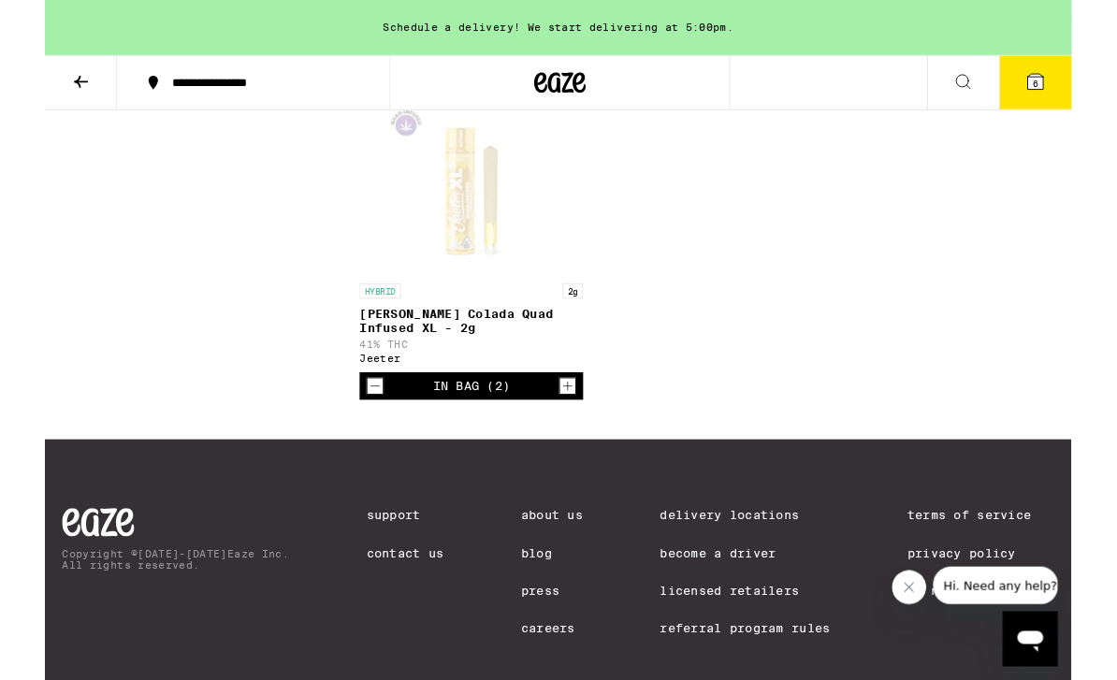
click at [571, 431] on icon "Increment" at bounding box center [568, 420] width 17 height 22
click at [355, 431] on icon "Decrement" at bounding box center [359, 420] width 17 height 22
click at [356, 431] on icon "Decrement" at bounding box center [359, 420] width 17 height 22
click at [350, 429] on button "Decrement" at bounding box center [359, 420] width 19 height 19
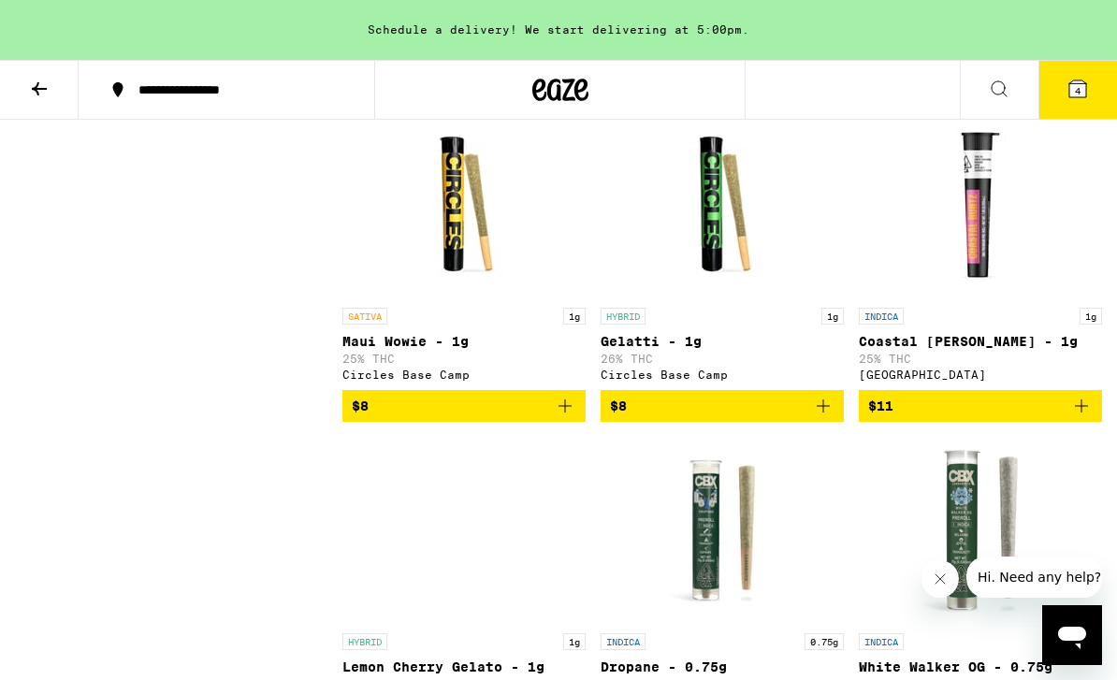
scroll to position [1534, 0]
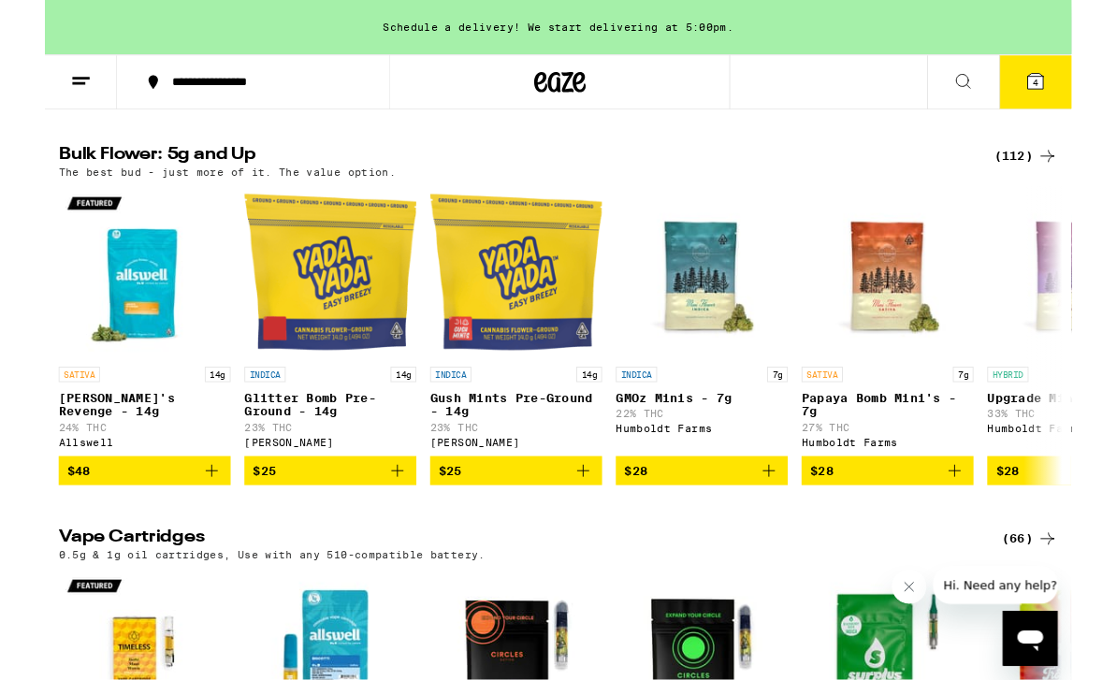
scroll to position [1955, 0]
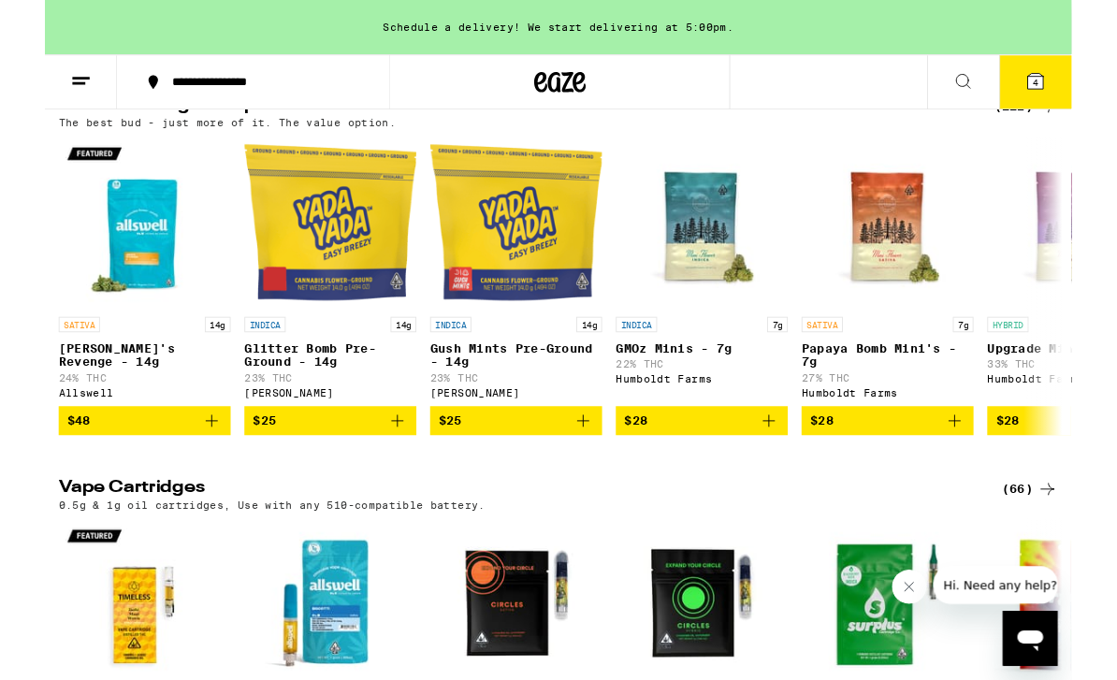
click at [1056, 127] on div "(112)" at bounding box center [1067, 116] width 69 height 22
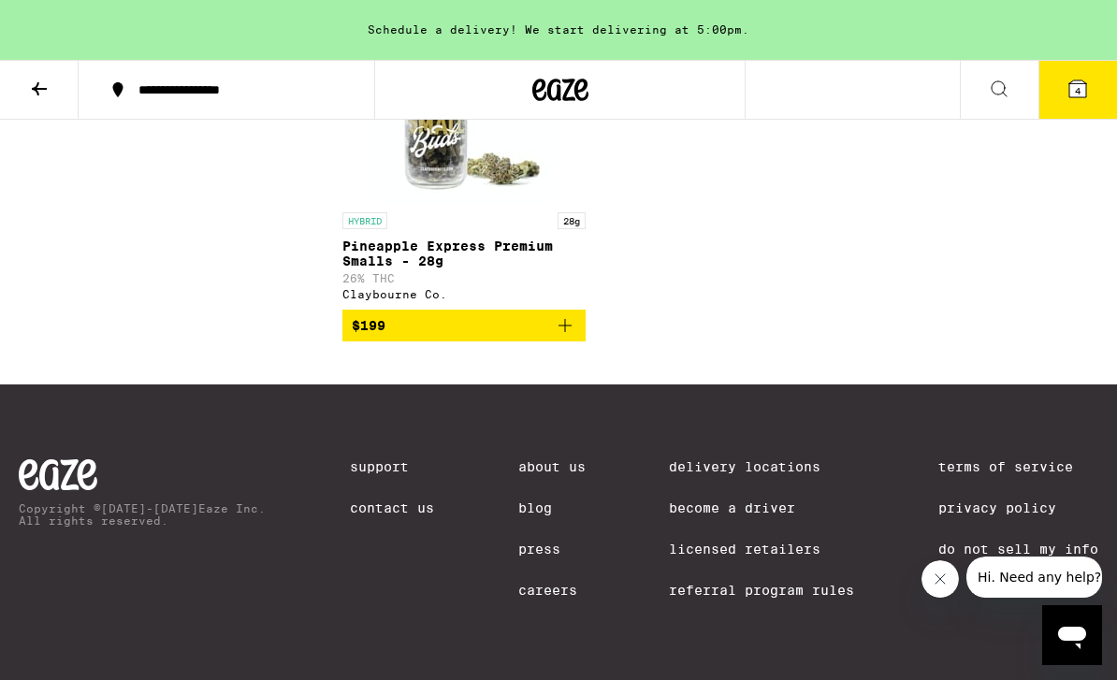
scroll to position [12840, 0]
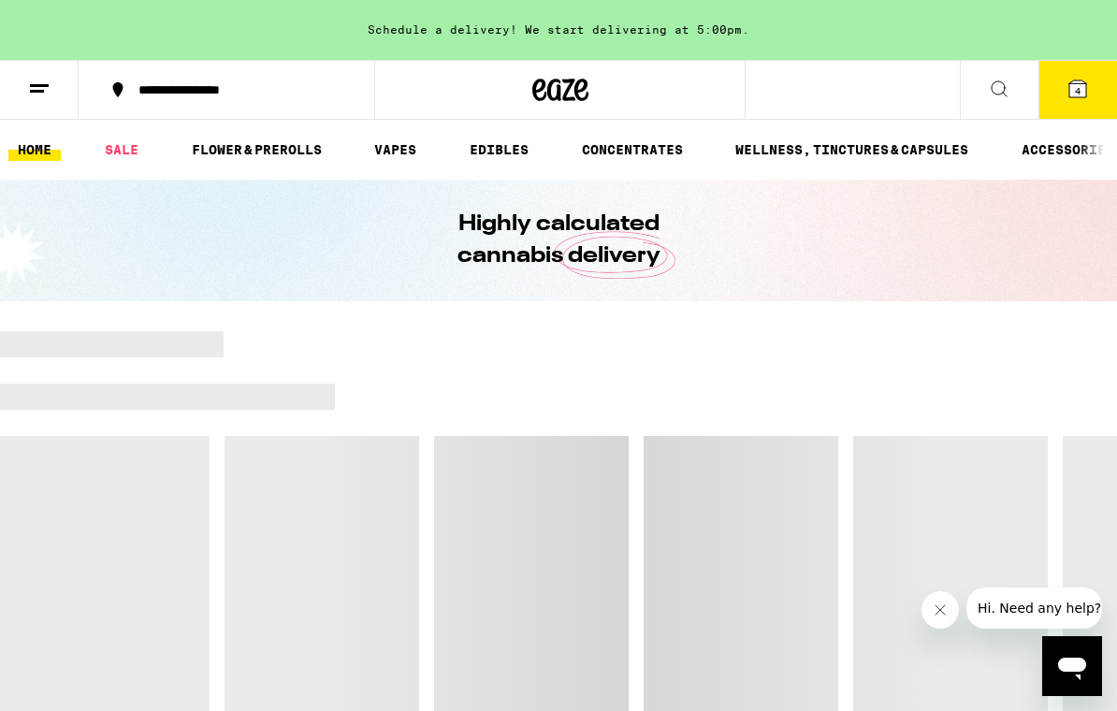
click at [272, 138] on link "FLOWER & PREROLLS" at bounding box center [256, 149] width 149 height 22
click at [269, 133] on ul "HOME SALE FLOWER & PREROLLS VAPES EDIBLES CONCENTRATES WELLNESS, TINCTURES & CA…" at bounding box center [558, 150] width 1117 height 60
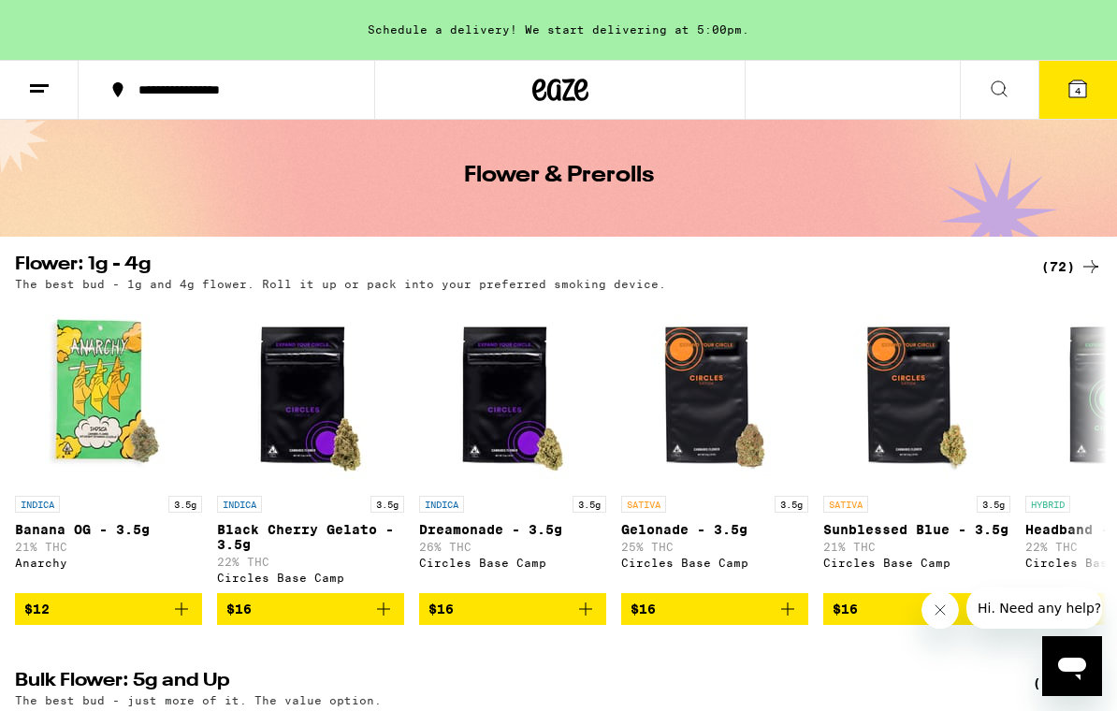
scroll to position [12, 0]
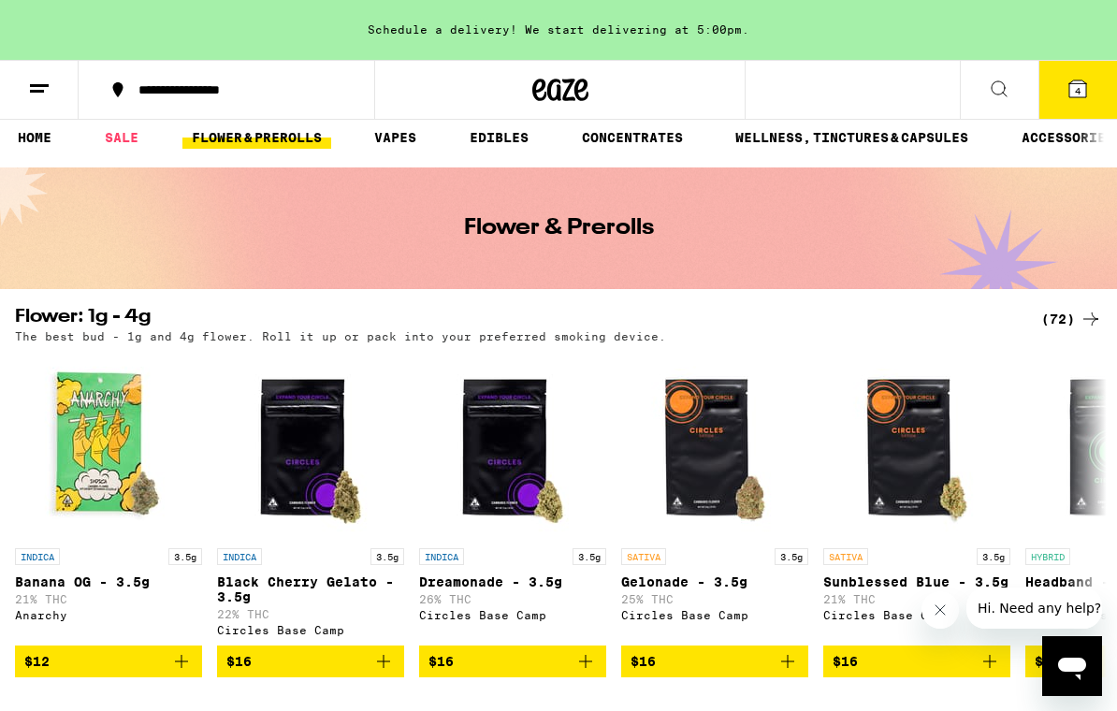
click at [1065, 315] on div "(72)" at bounding box center [1071, 319] width 61 height 22
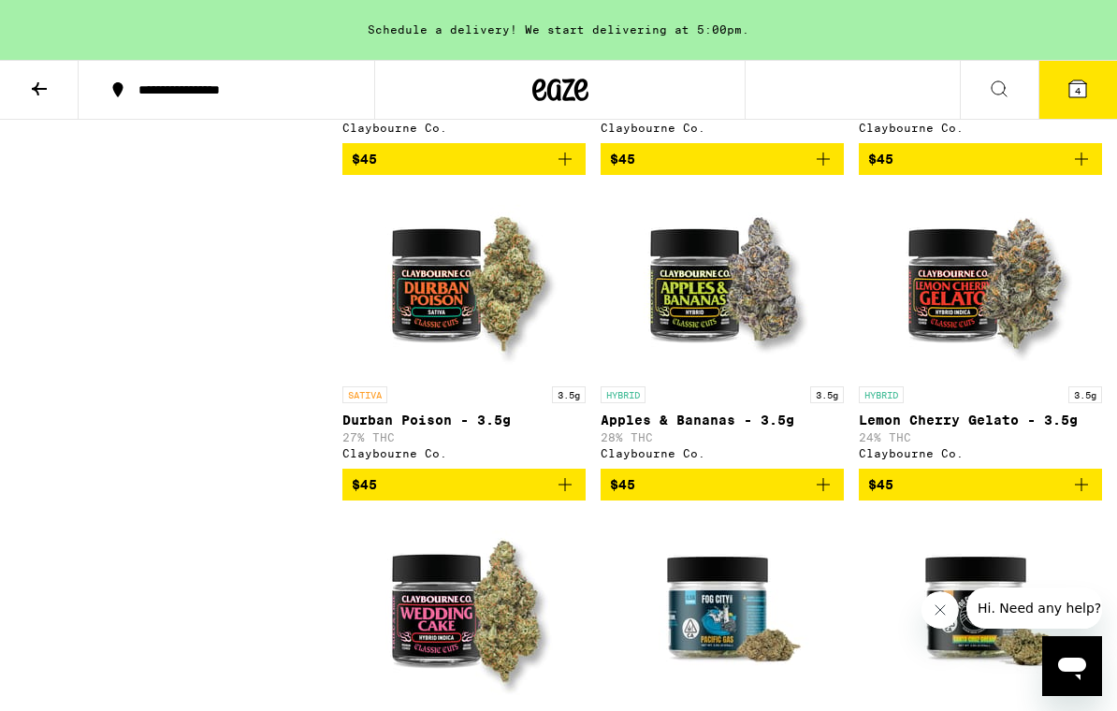
scroll to position [3391, 0]
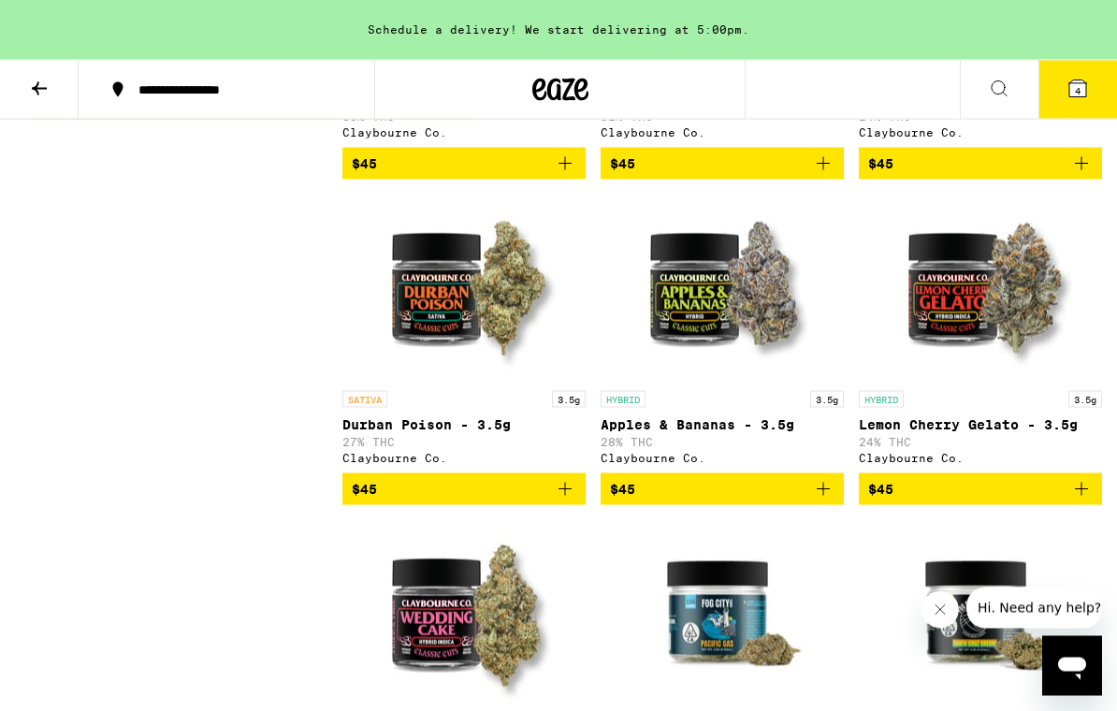
click at [490, 473] on link "SATIVA 3.5g Durban Poison - 3.5g 27% THC [PERSON_NAME] Co." at bounding box center [463, 334] width 243 height 279
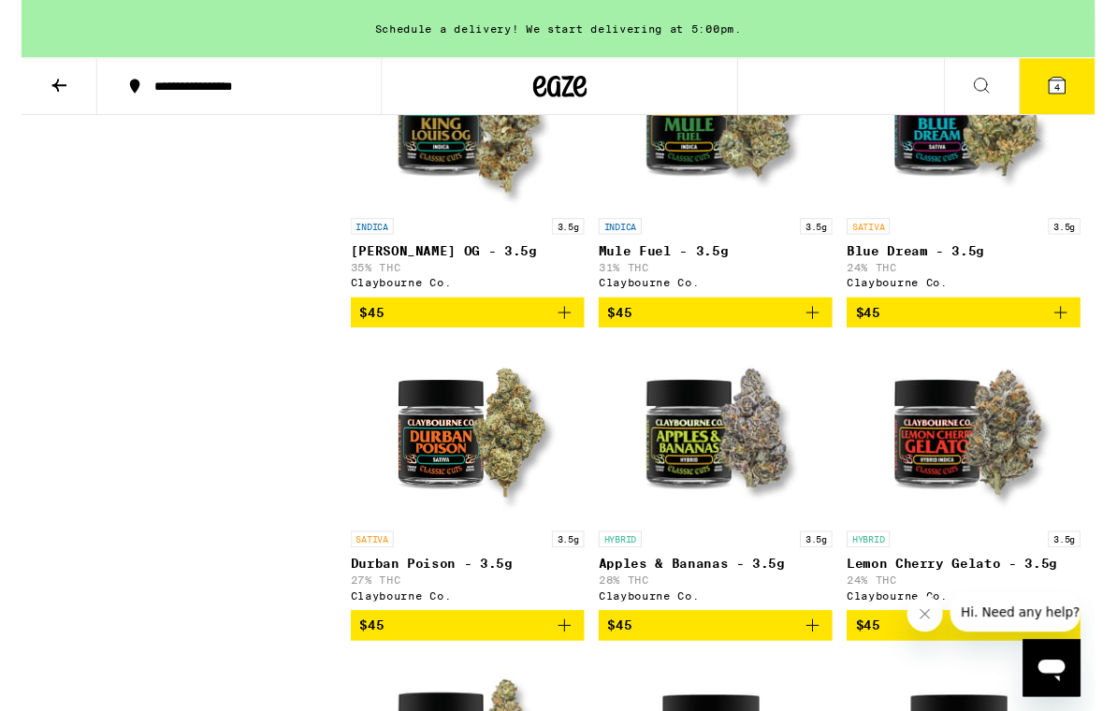
scroll to position [3230, 0]
click at [452, 300] on div "INDICA 3.5g [PERSON_NAME] OG - 3.5g 35% THC [PERSON_NAME] Co." at bounding box center [463, 263] width 243 height 73
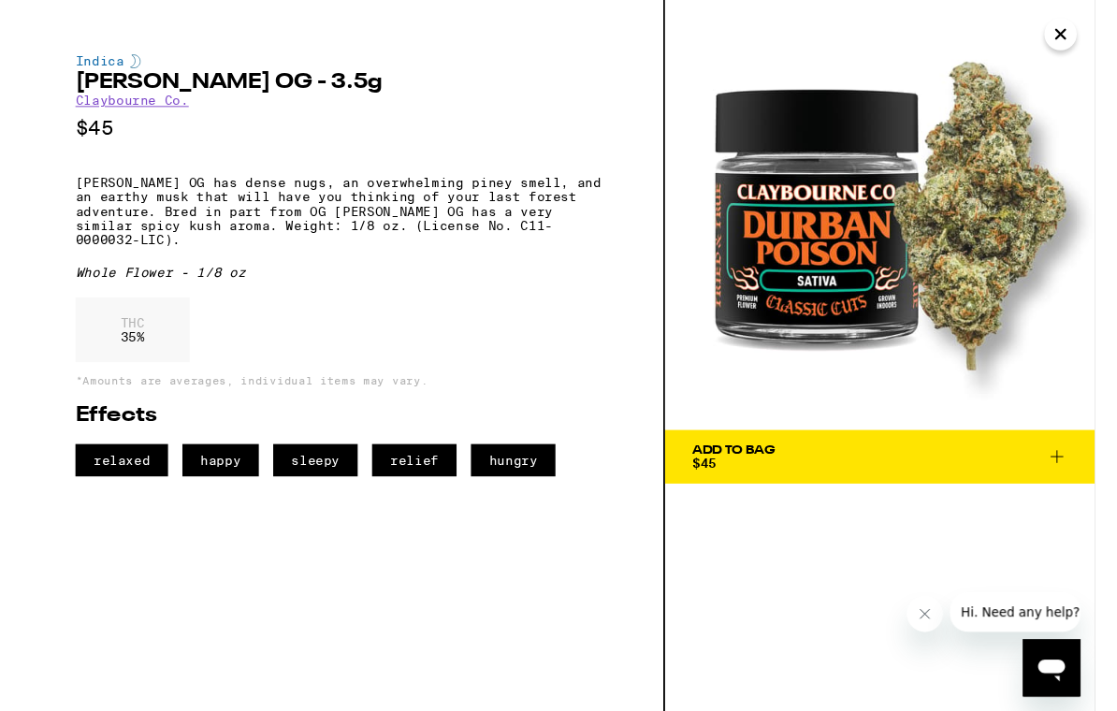
click at [1064, 487] on span "Add To Bag $45" at bounding box center [893, 475] width 391 height 26
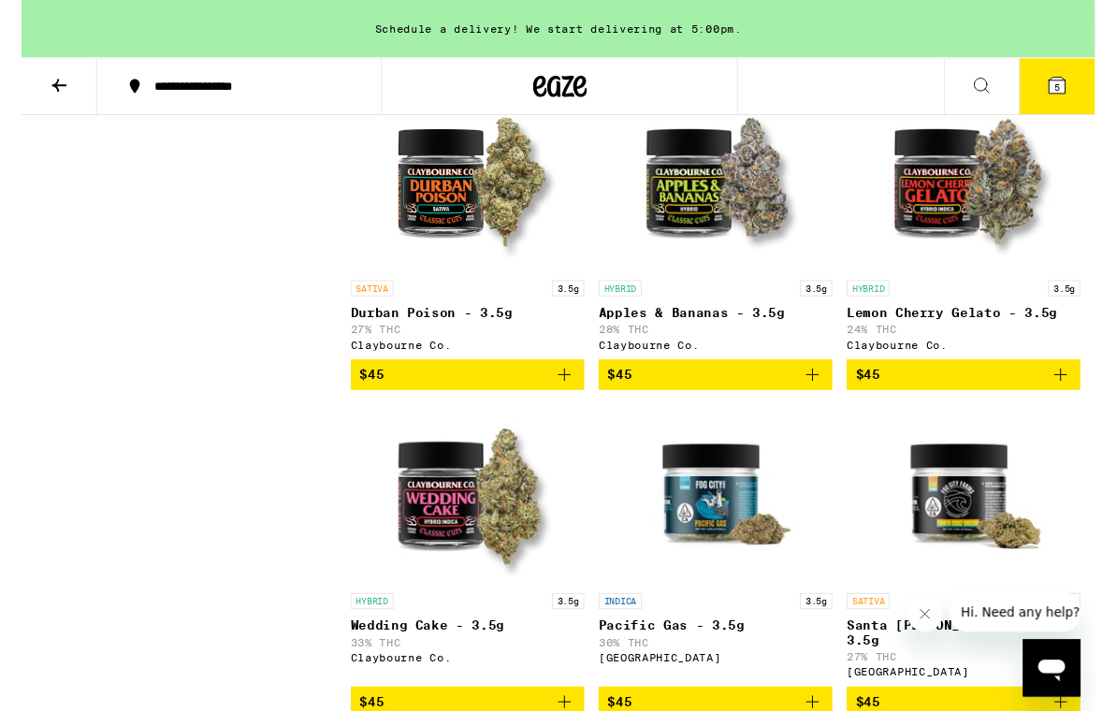
scroll to position [3490, 0]
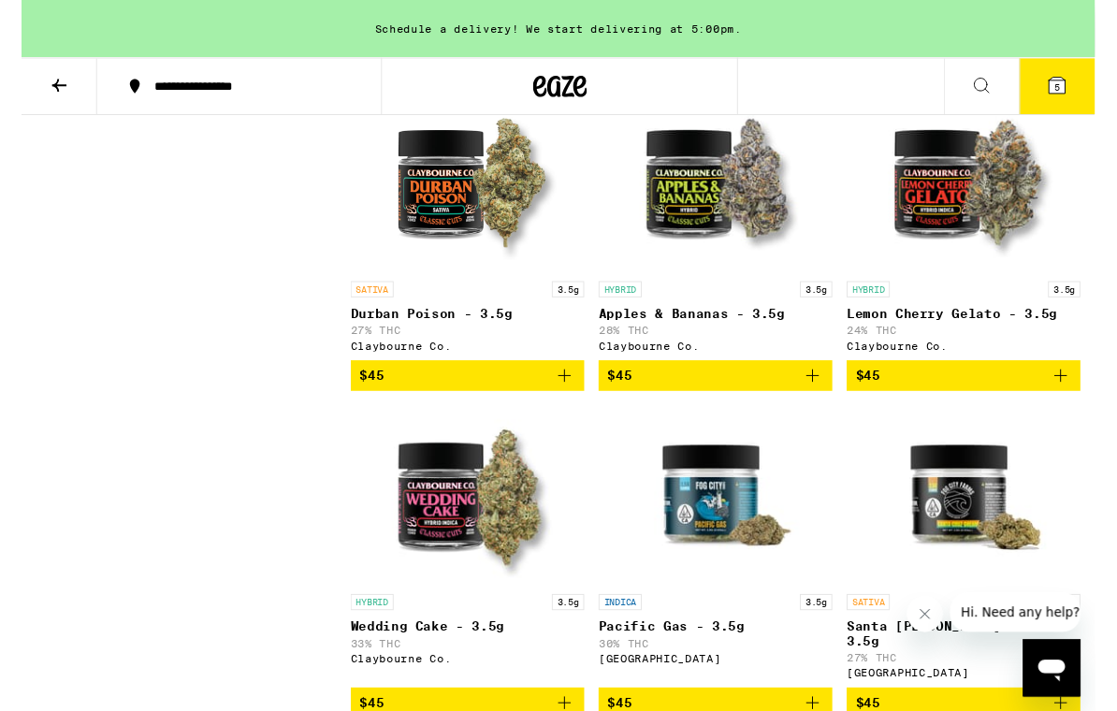
click at [827, 402] on icon "Add to bag" at bounding box center [823, 391] width 22 height 22
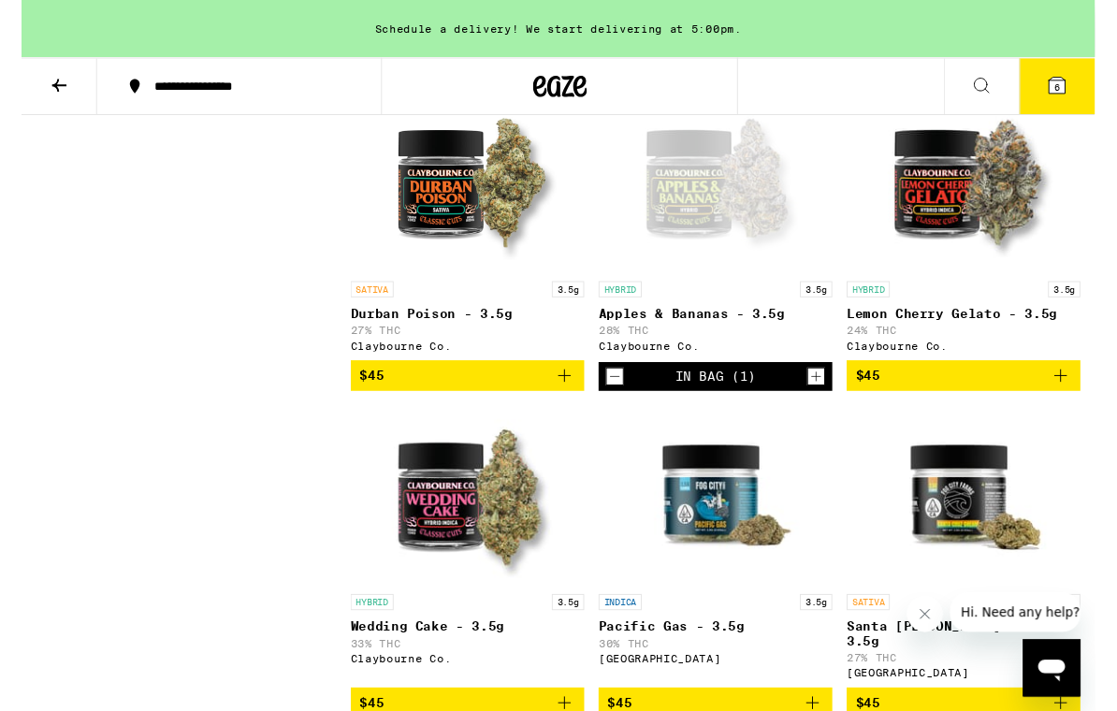
click at [1088, 106] on button "6" at bounding box center [1077, 90] width 79 height 58
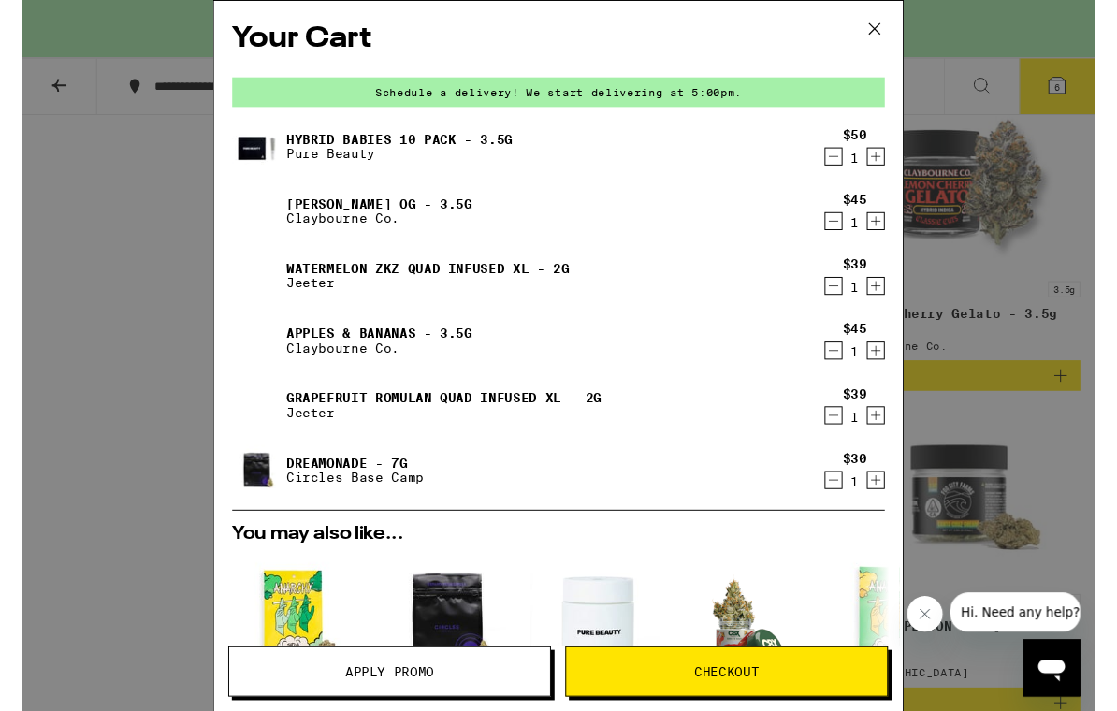
click at [842, 509] on icon "Decrement" at bounding box center [844, 499] width 17 height 22
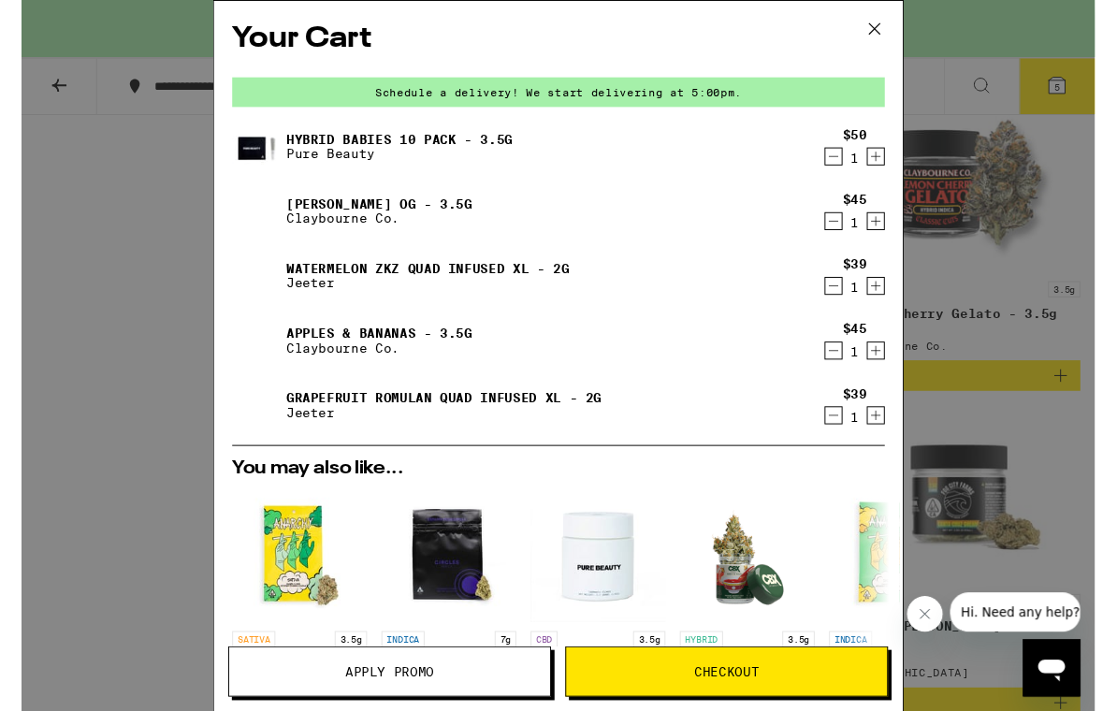
click at [850, 430] on icon "Decrement" at bounding box center [844, 432] width 17 height 22
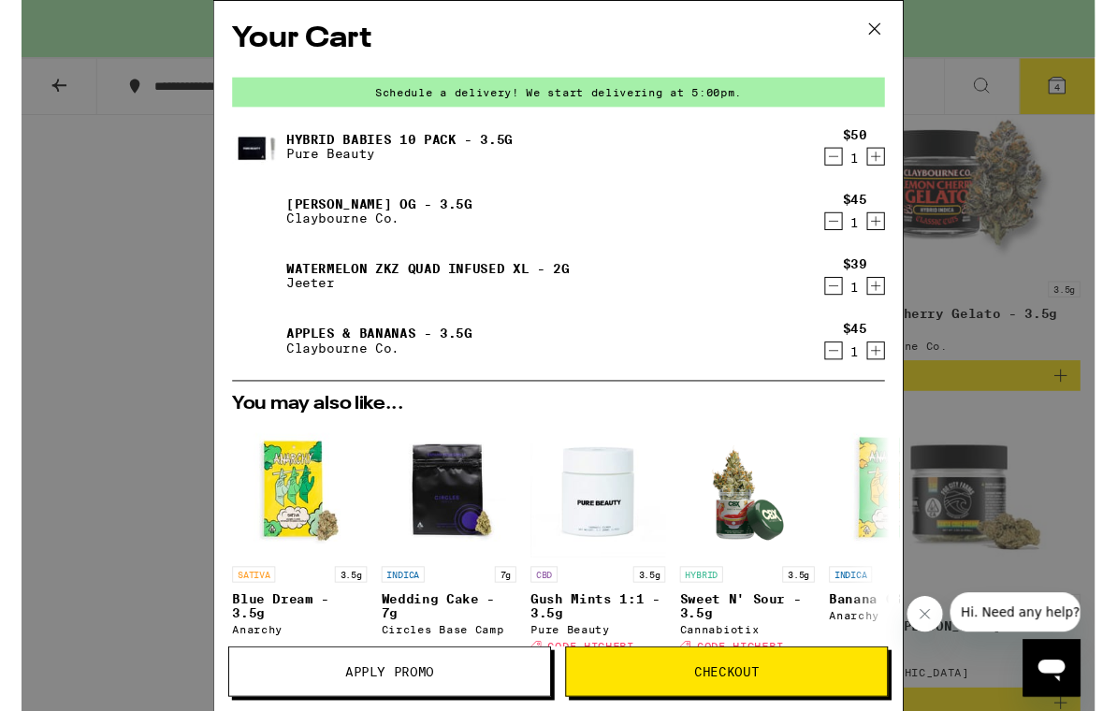
click at [789, 675] on button "Checkout" at bounding box center [734, 699] width 336 height 52
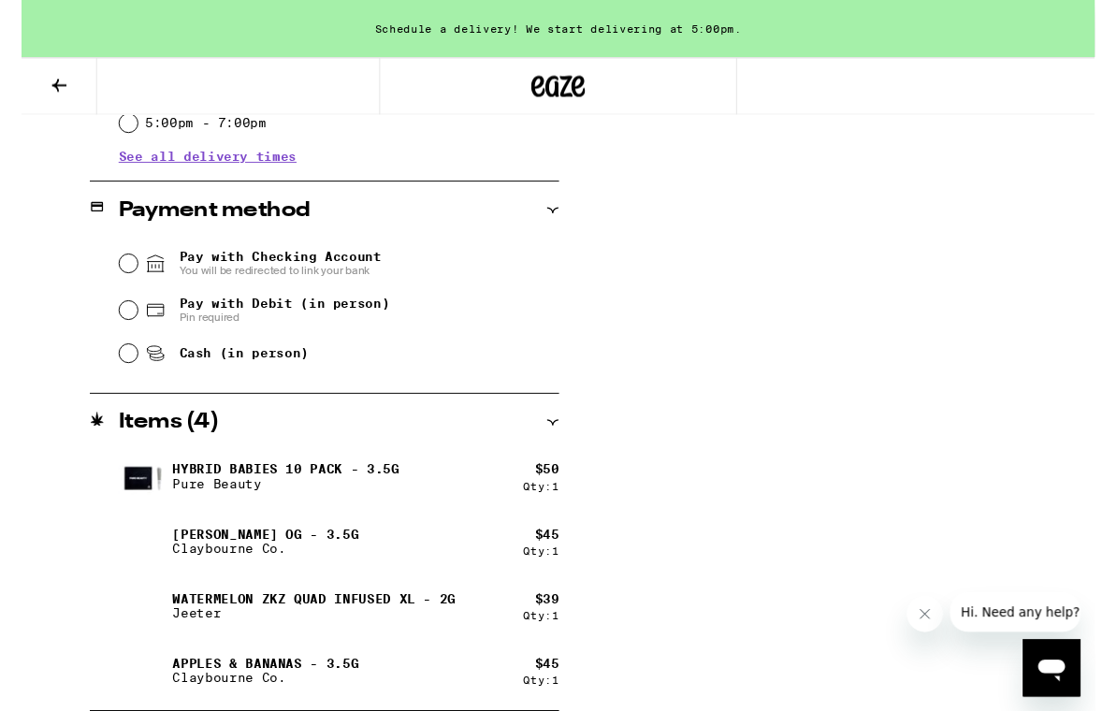
scroll to position [759, 0]
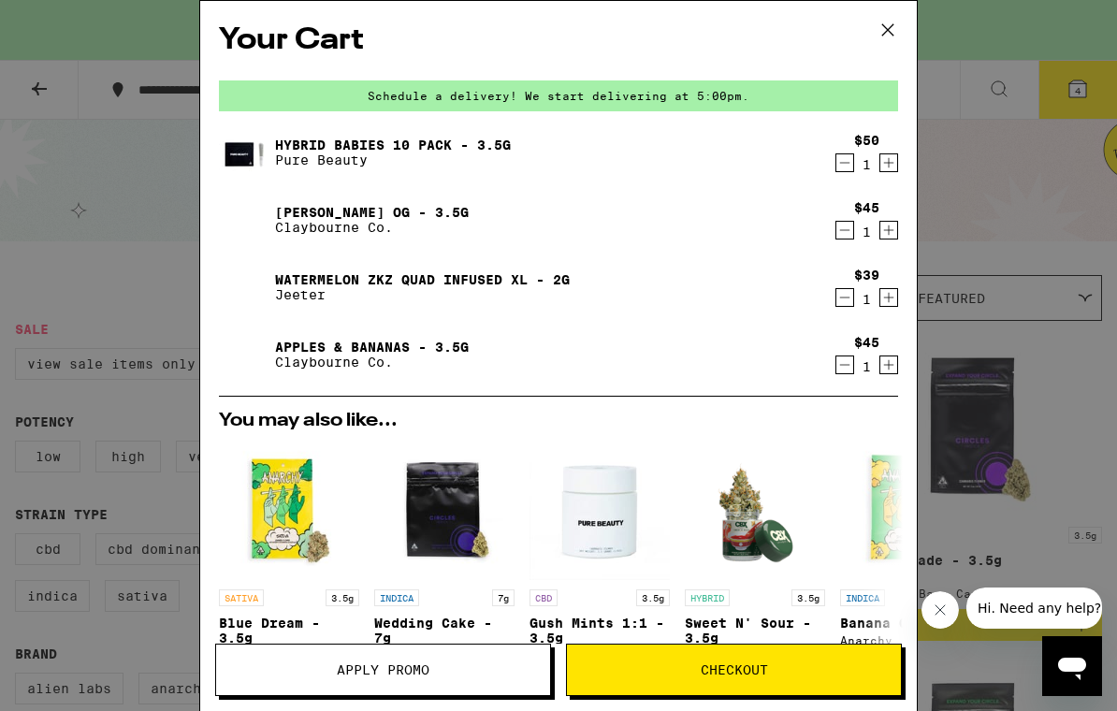
click at [836, 309] on icon "Decrement" at bounding box center [844, 297] width 17 height 22
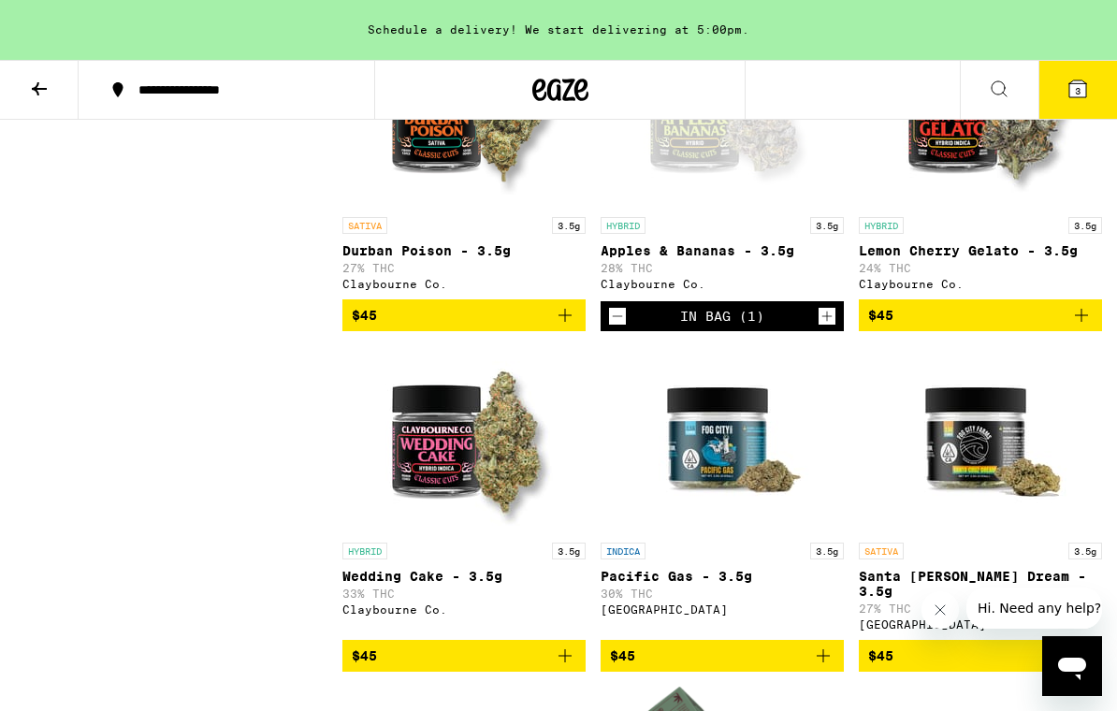
scroll to position [3537, 0]
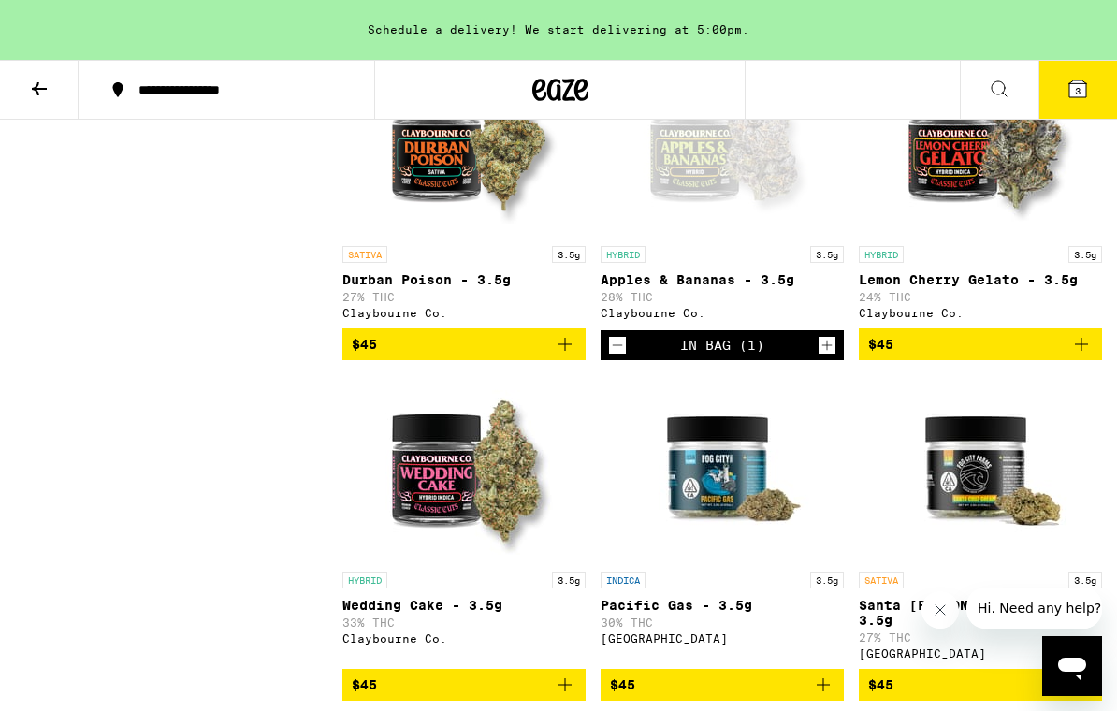
click at [1085, 90] on icon at bounding box center [1077, 88] width 17 height 17
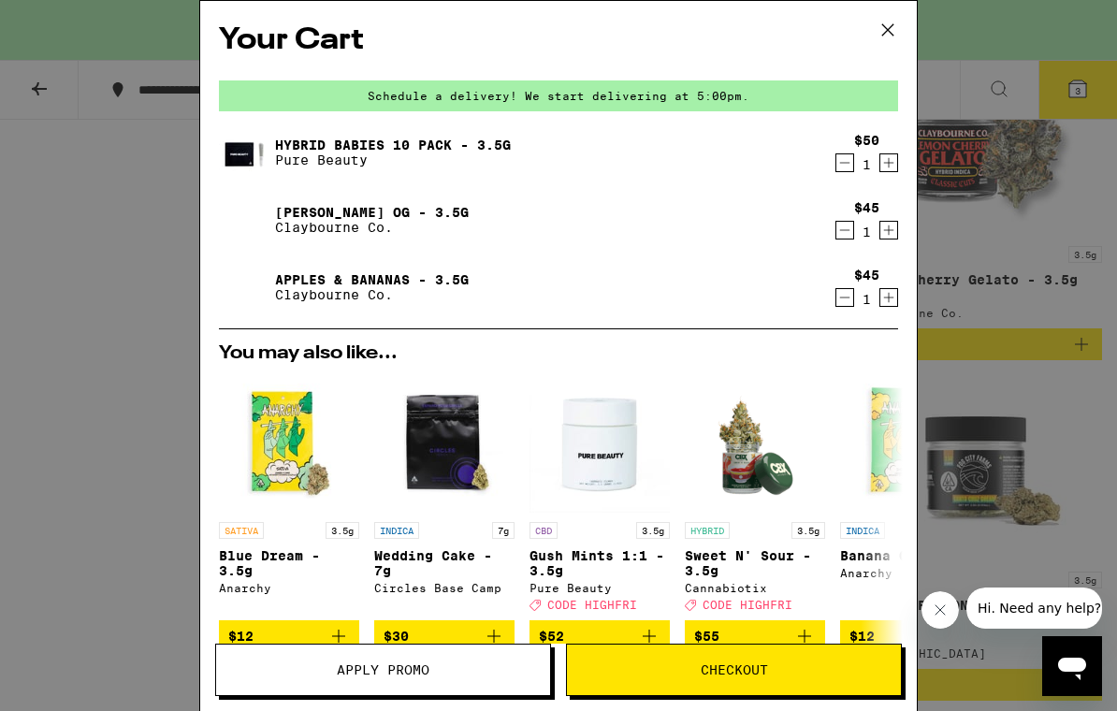
click at [843, 606] on div "INDICA 3.5g Banana OG - 3.5g Anarchy" at bounding box center [910, 566] width 140 height 89
click at [758, 670] on span "Checkout" at bounding box center [734, 669] width 67 height 13
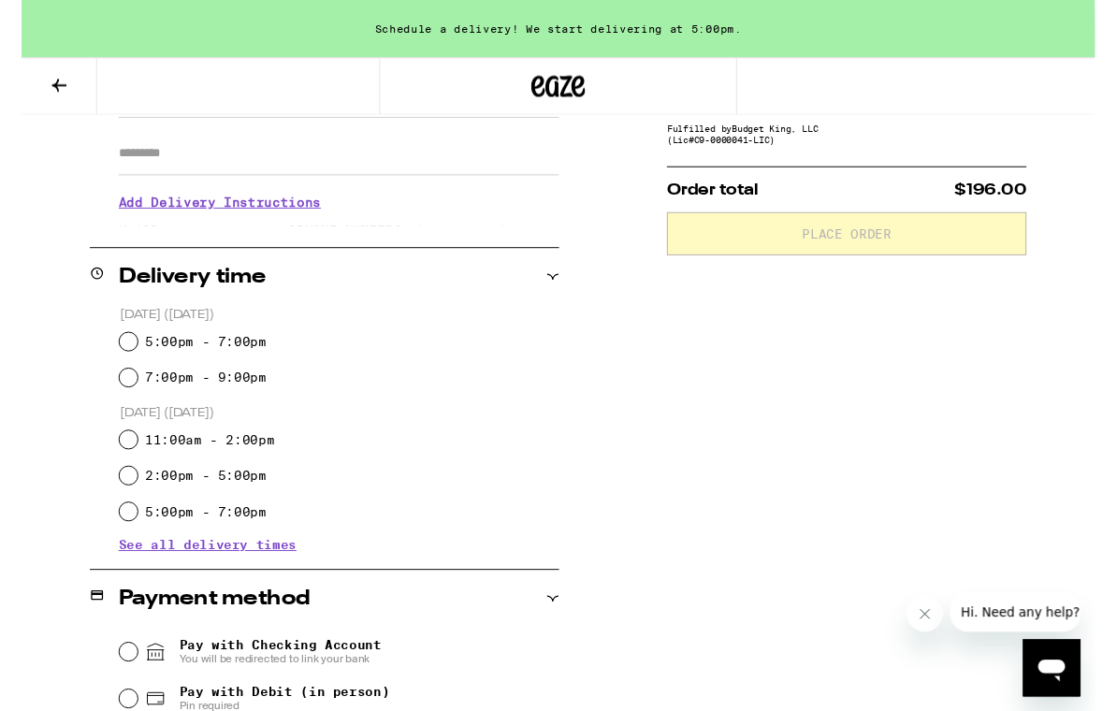
scroll to position [375, 0]
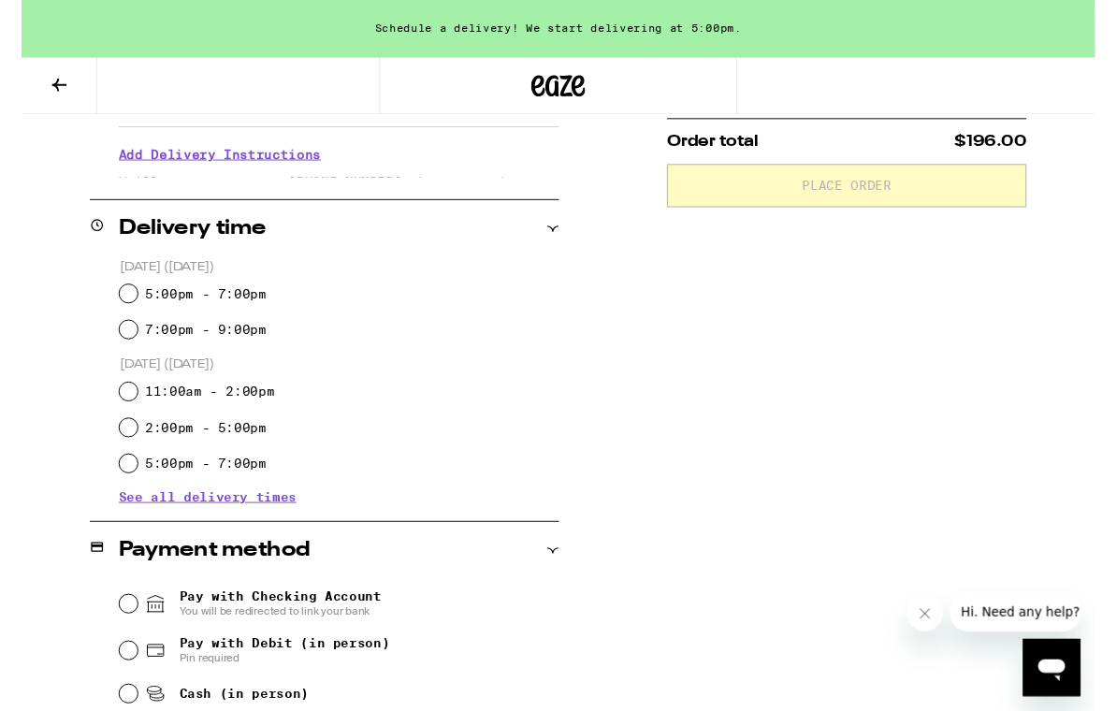
click at [107, 312] on input "5:00pm - 7:00pm" at bounding box center [111, 306] width 19 height 19
radio input "true"
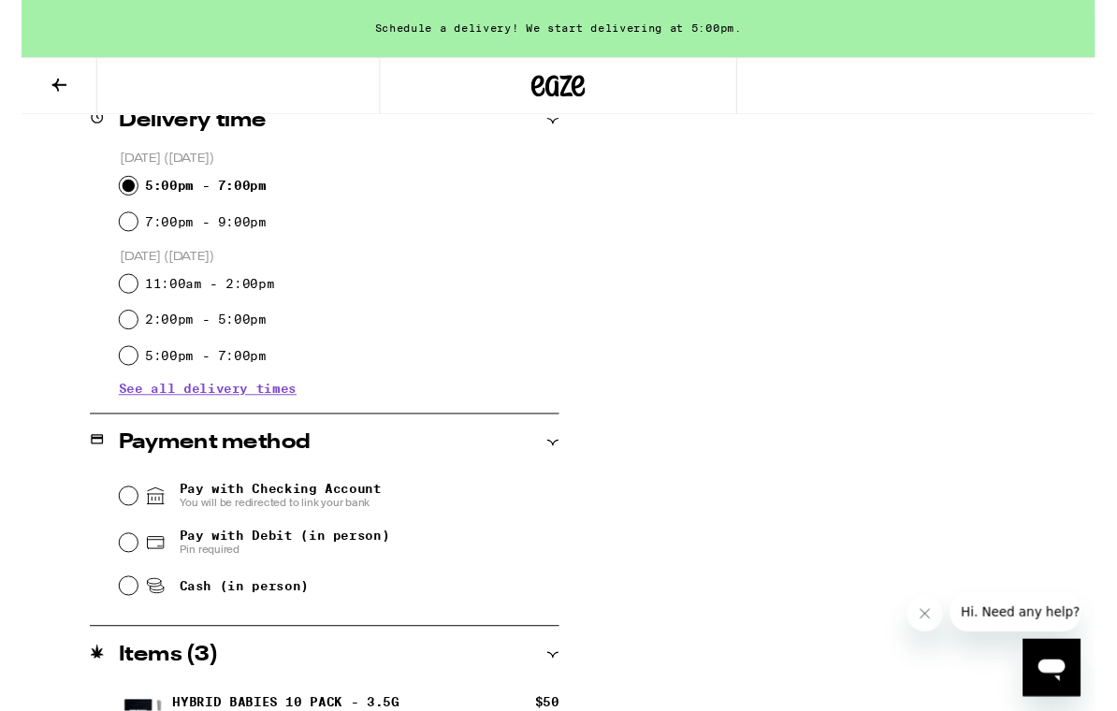
scroll to position [560, 0]
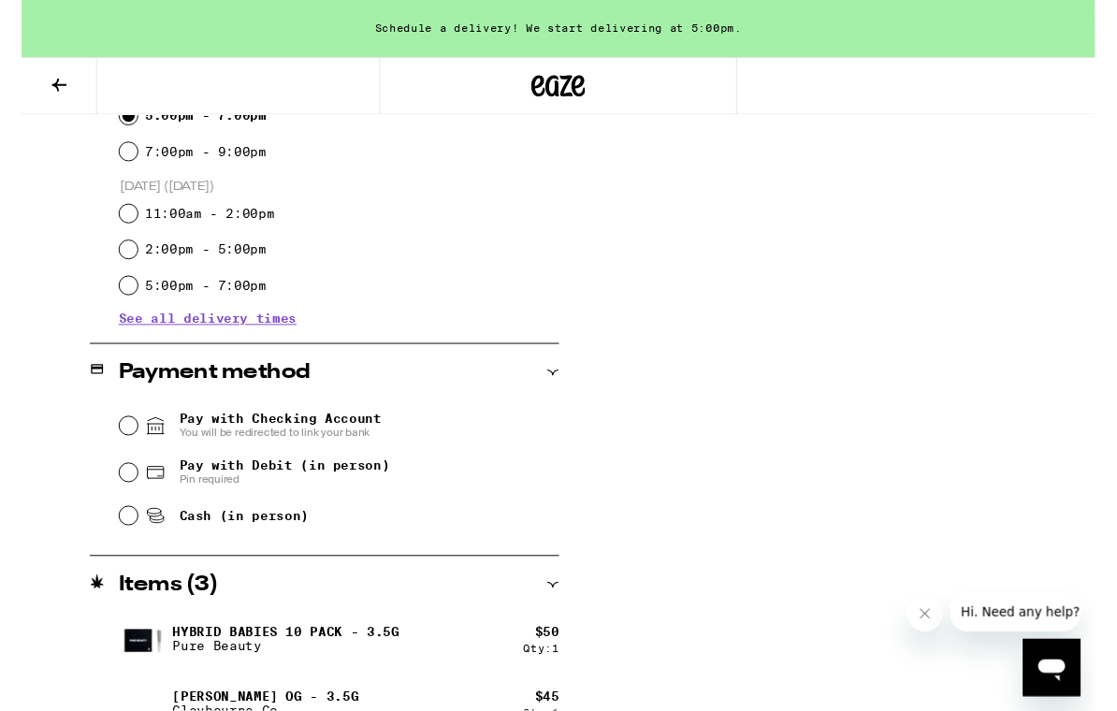
click at [119, 488] on div "Pay with Debit (in person) Pin required" at bounding box center [330, 492] width 457 height 49
click at [111, 491] on input "Pay with Debit (in person) Pin required" at bounding box center [111, 492] width 19 height 19
radio input "true"
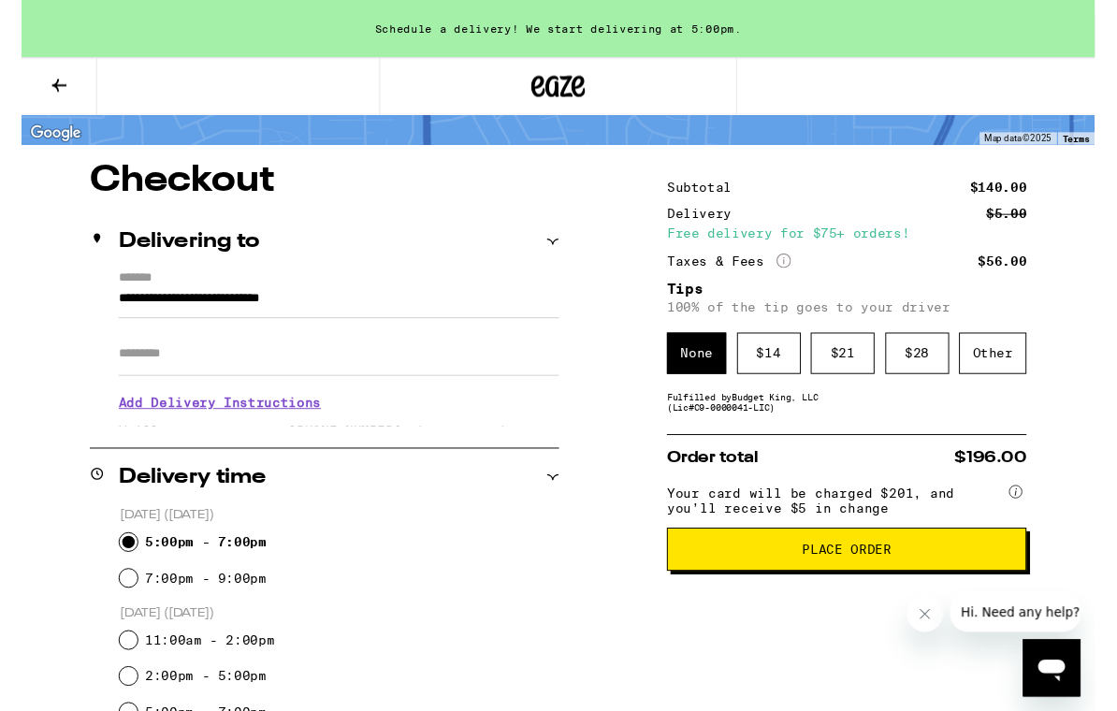
scroll to position [161, 0]
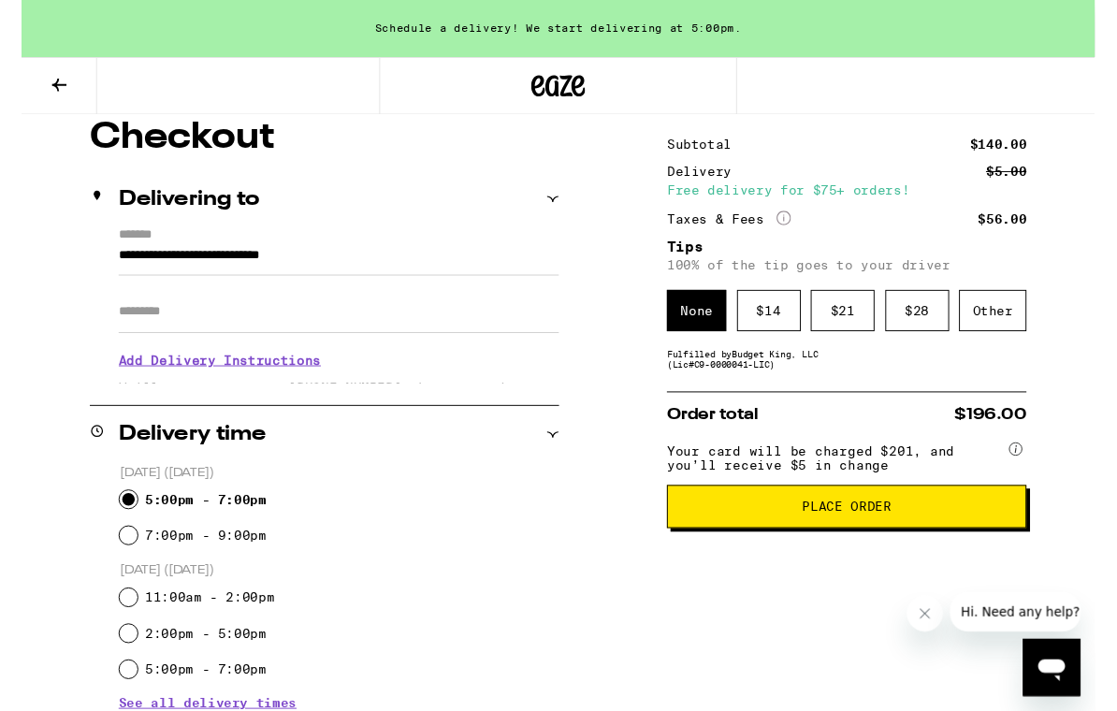
click at [696, 36] on div "Schedule a delivery! We start delivering at 5:00pm." at bounding box center [558, 30] width 1117 height 60
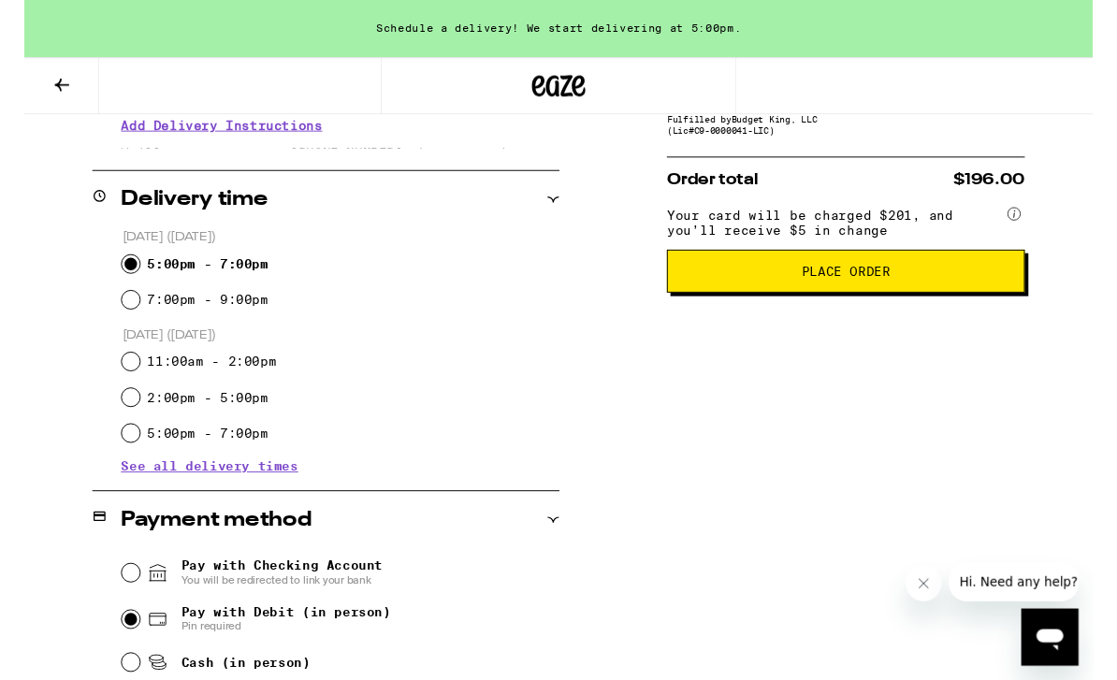
scroll to position [421, 0]
